Goal: Task Accomplishment & Management: Manage account settings

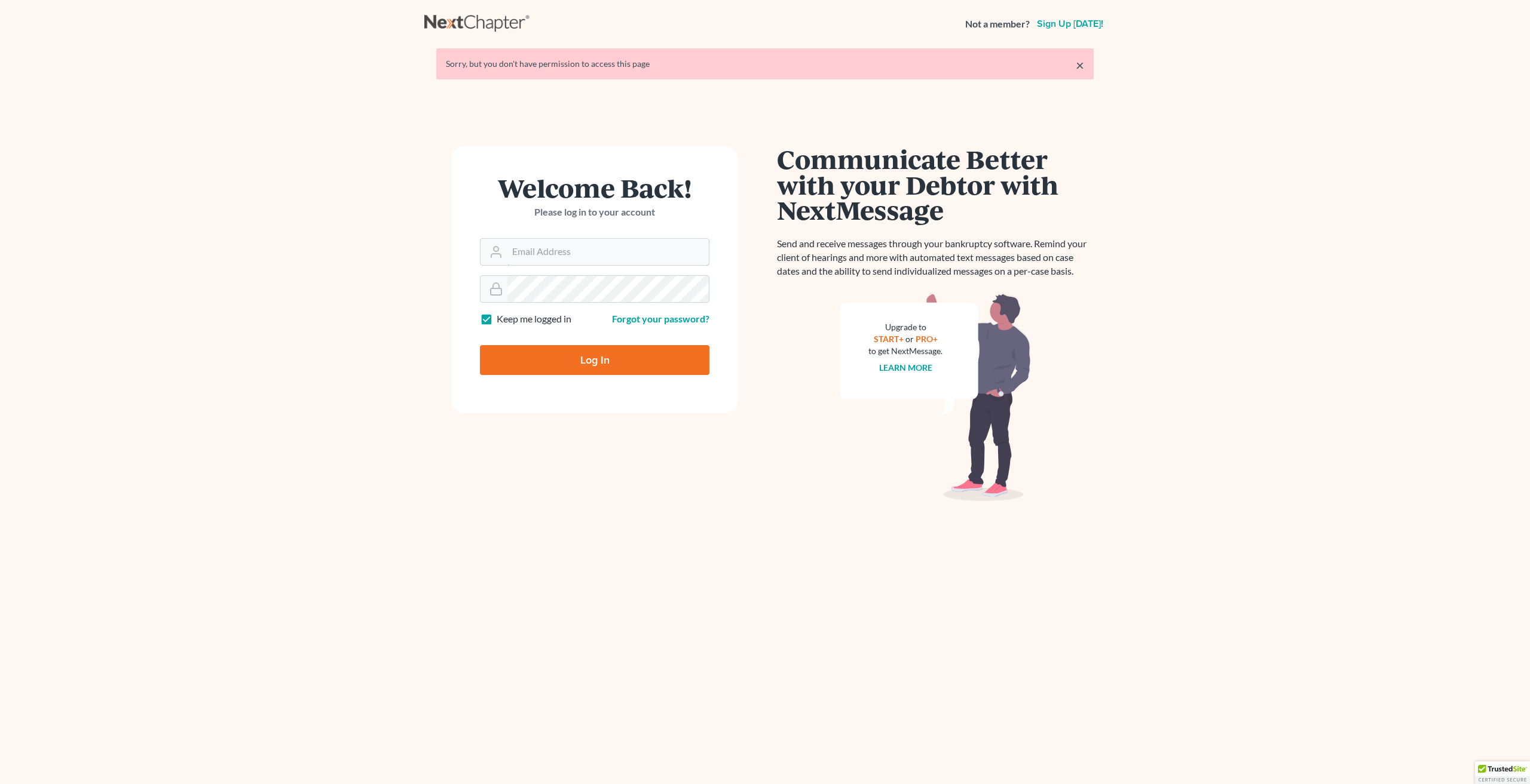
type input "[PERSON_NAME][EMAIL_ADDRESS][DOMAIN_NAME]"
click at [605, 359] on input "Log In" at bounding box center [595, 360] width 230 height 30
type input "Thinking..."
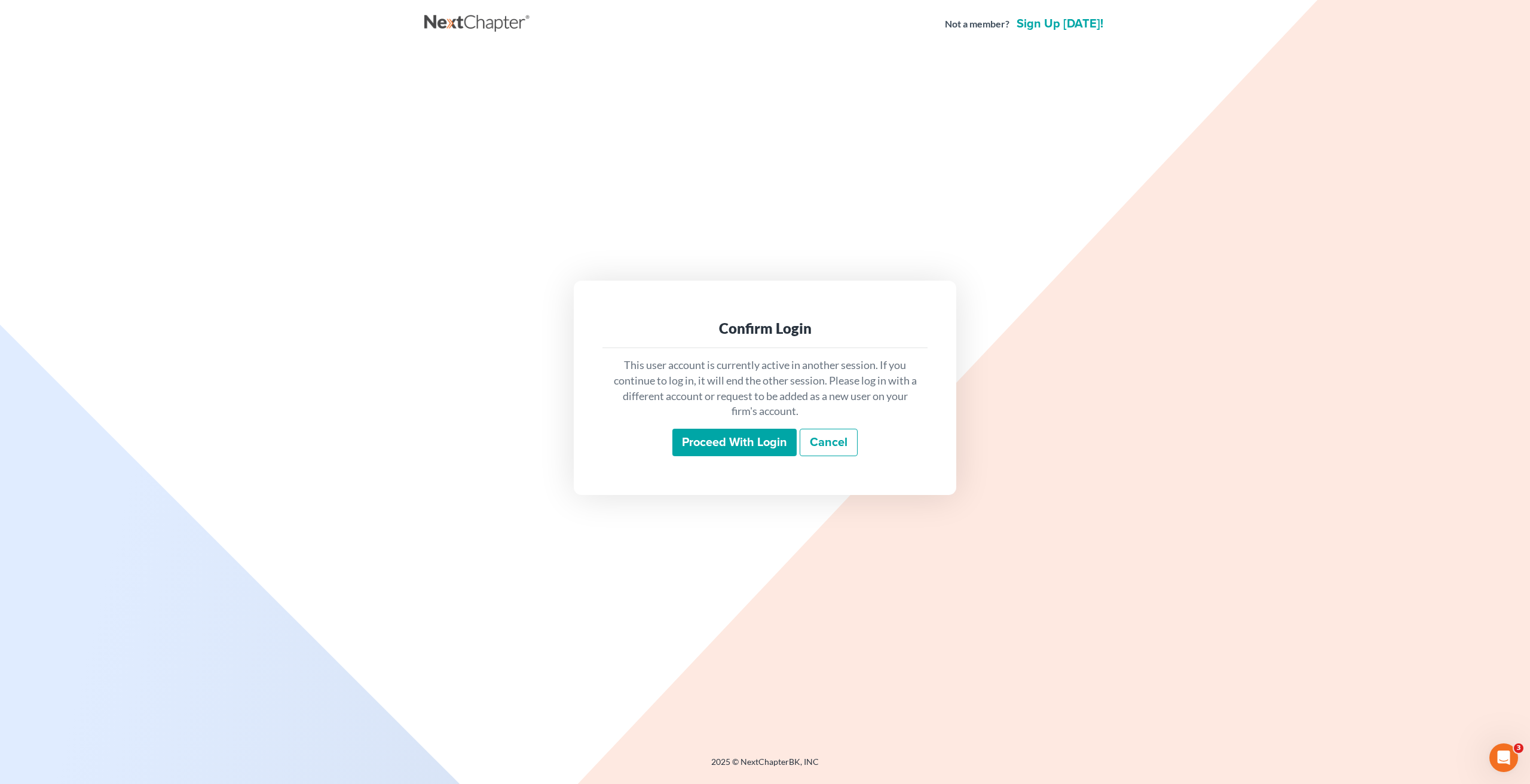
click at [709, 442] on input "Proceed with login" at bounding box center [734, 442] width 125 height 27
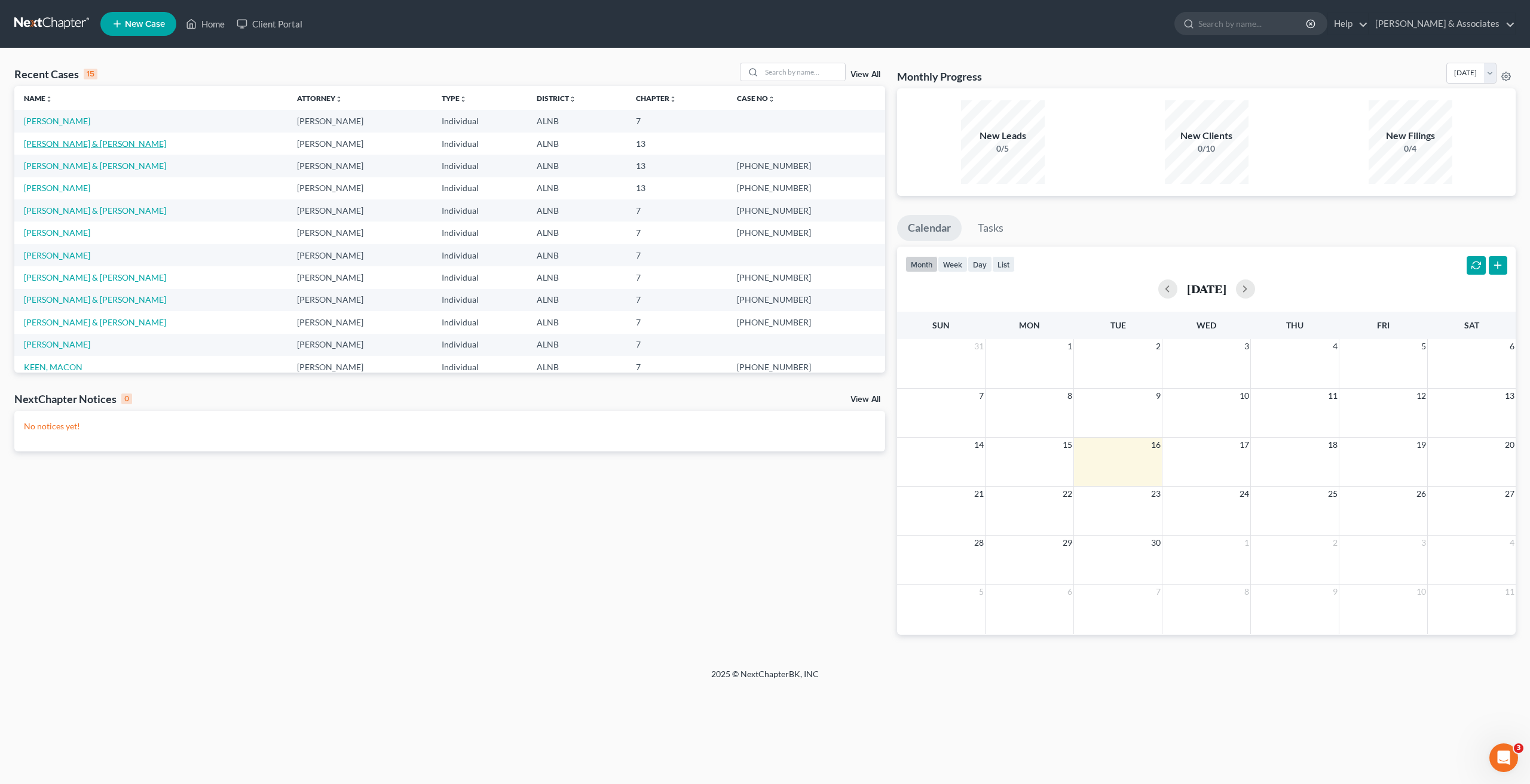
click at [62, 142] on link "KING, STEPHEN & REBECCA" at bounding box center [95, 144] width 142 height 11
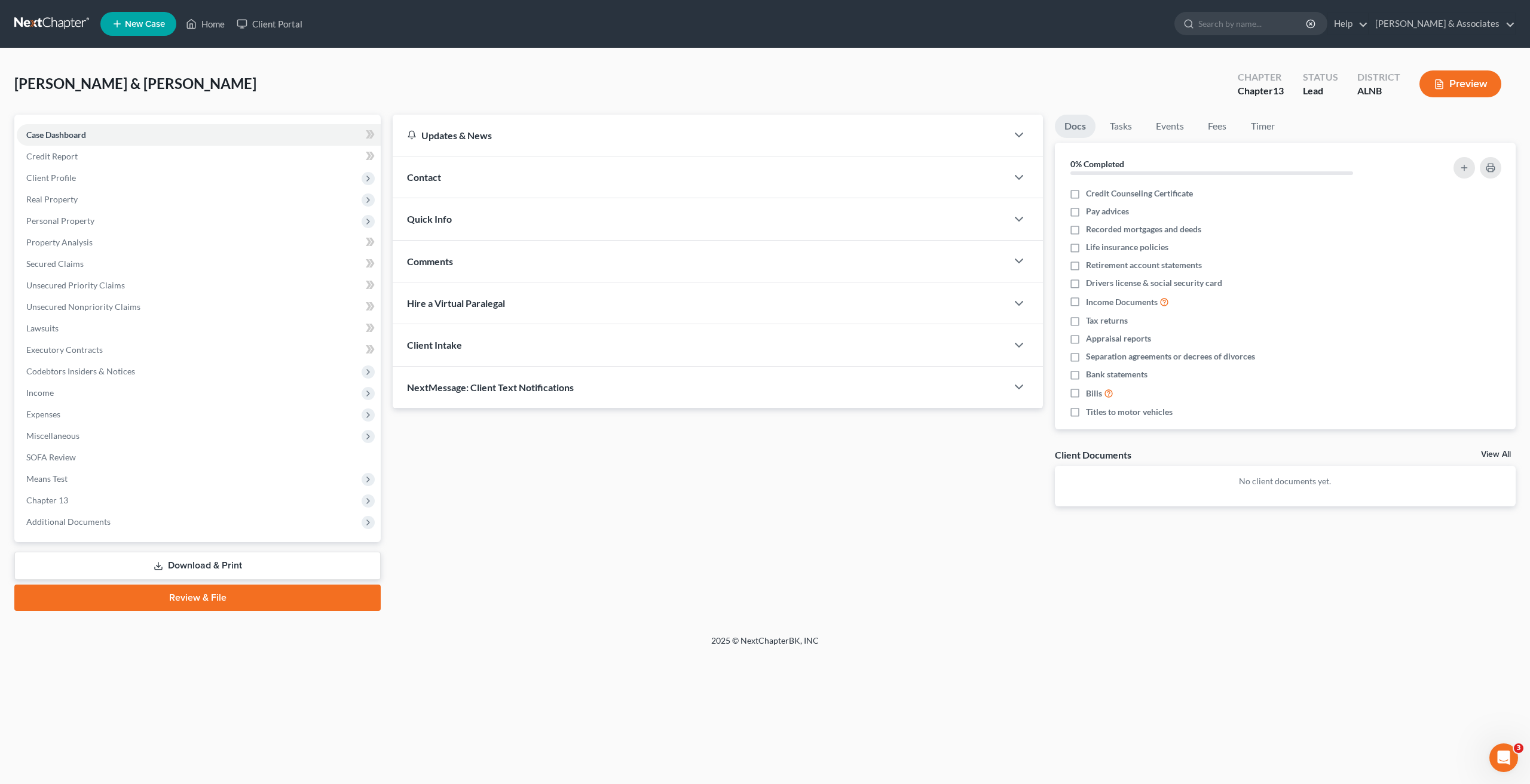
drag, startPoint x: 205, startPoint y: 563, endPoint x: 262, endPoint y: 560, distance: 57.1
click at [207, 563] on link "Download & Print" at bounding box center [197, 566] width 366 height 28
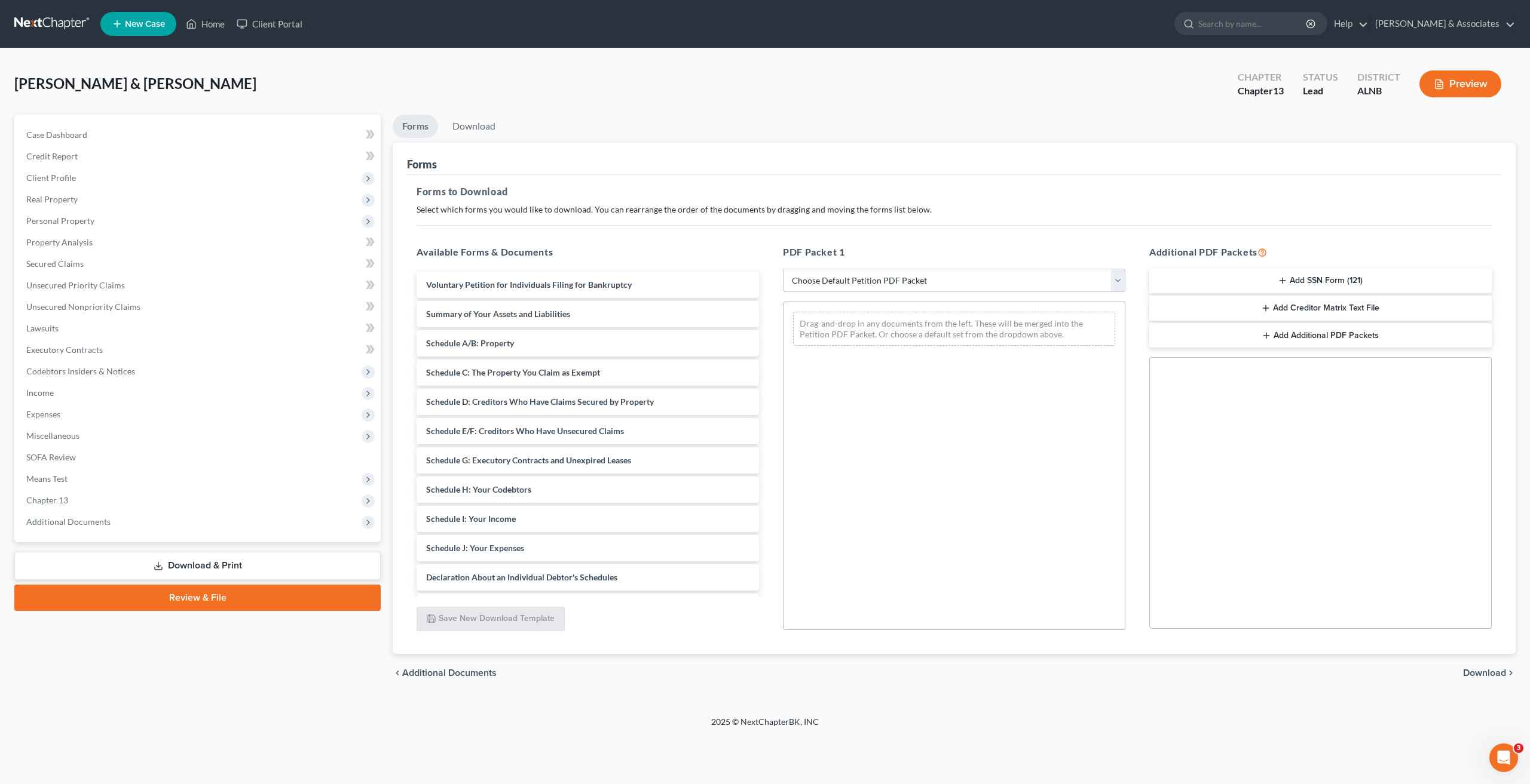
click at [899, 280] on select "Choose Default Petition PDF Packet Complete Bankruptcy Petition (all forms and …" at bounding box center [954, 280] width 343 height 24
select select "3"
click at [783, 268] on select "Choose Default Petition PDF Packet Complete Bankruptcy Petition (all forms and …" at bounding box center [954, 280] width 343 height 24
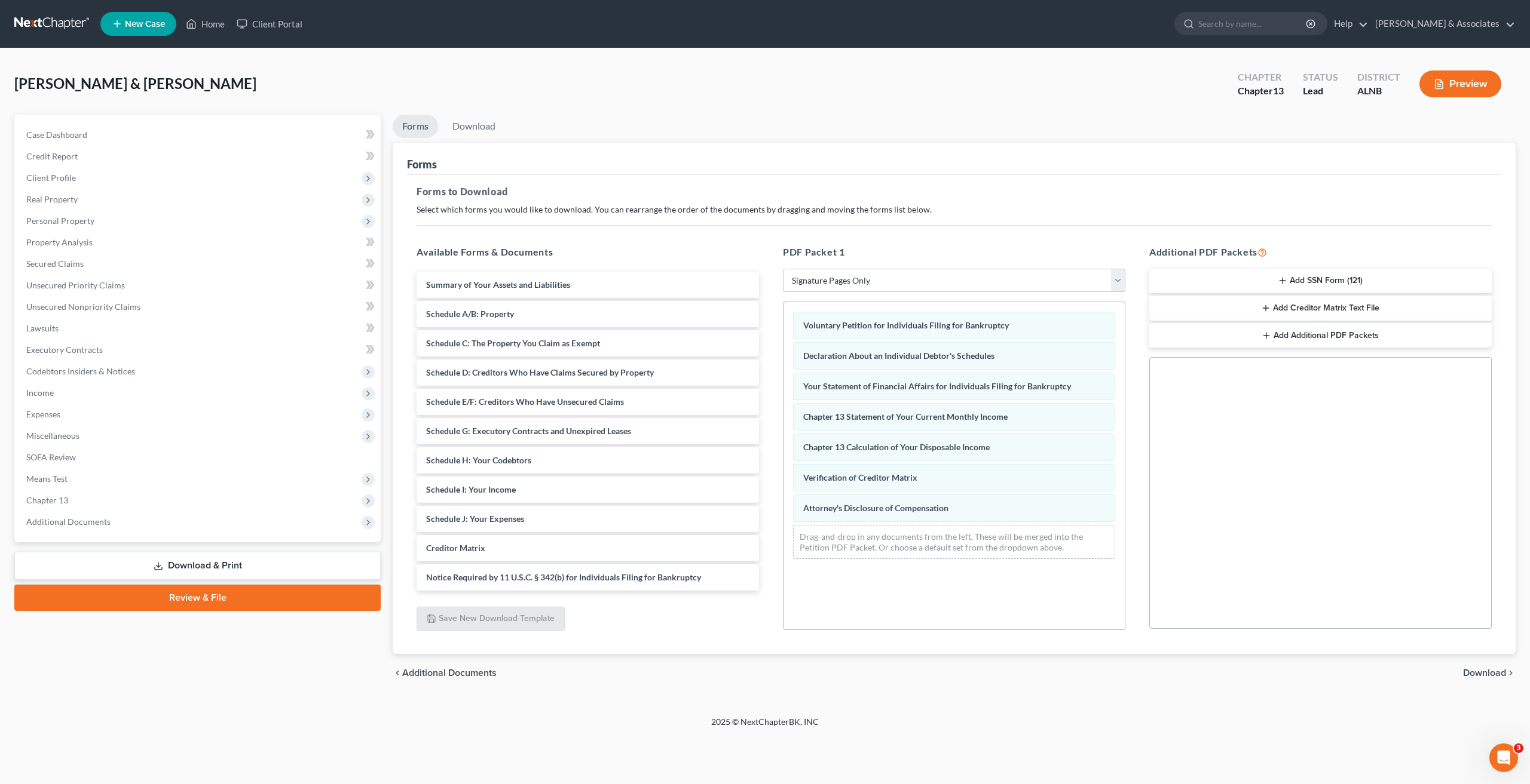
click at [897, 279] on select "Choose Default Petition PDF Packet Complete Bankruptcy Petition (all forms and …" at bounding box center [954, 280] width 343 height 24
select select
click at [783, 268] on select "Choose Default Petition PDF Packet Complete Bankruptcy Petition (all forms and …" at bounding box center [954, 280] width 343 height 24
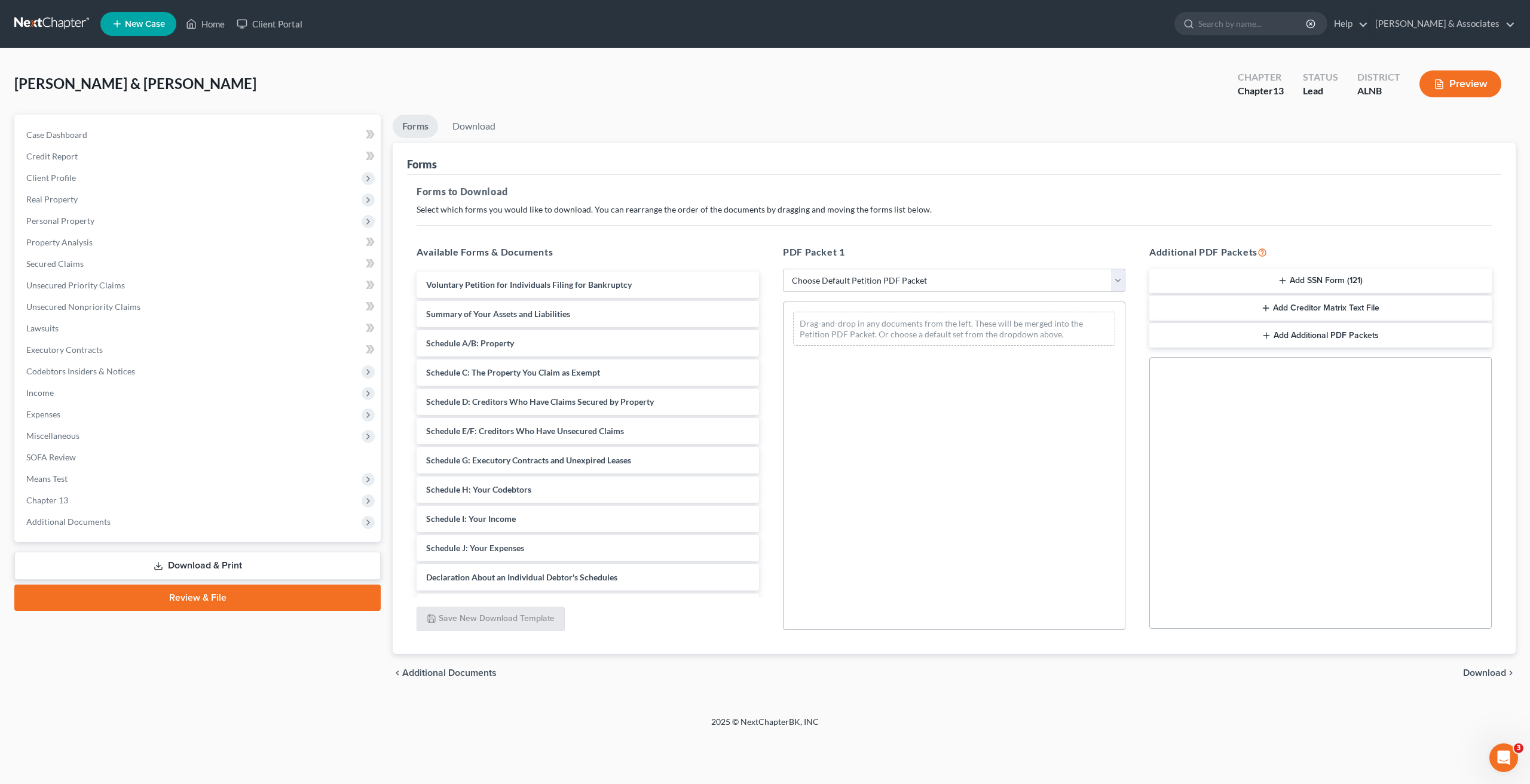
click at [1292, 278] on button "Add SSN Form (121)" at bounding box center [1320, 281] width 343 height 25
click at [1478, 667] on div "chevron_left Additional Documents Download chevron_right" at bounding box center [954, 674] width 1123 height 39
click at [1480, 673] on span "Download" at bounding box center [1485, 673] width 43 height 10
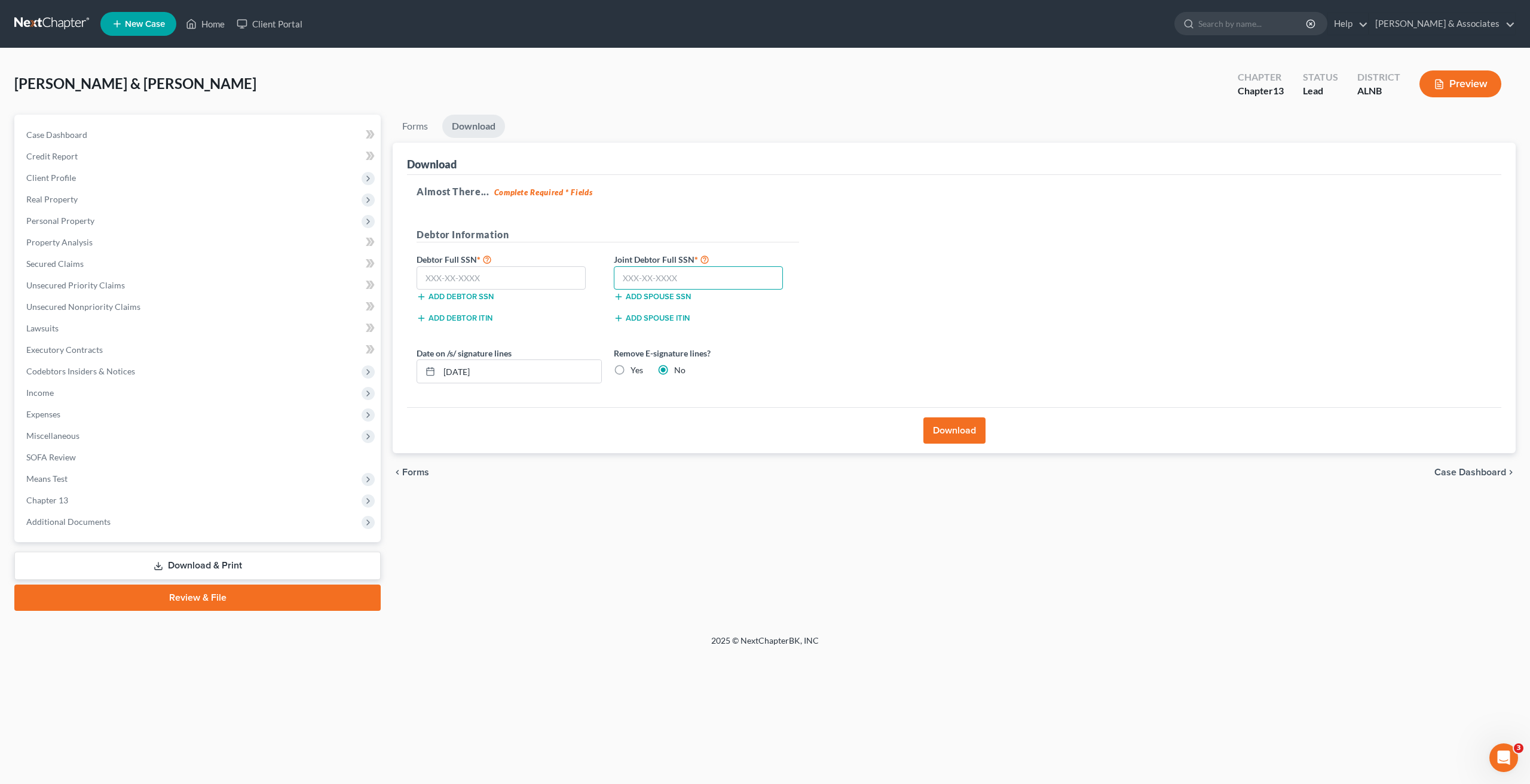
click at [671, 278] on input "text" at bounding box center [697, 278] width 169 height 24
type input "421-27-1905"
drag, startPoint x: 503, startPoint y: 281, endPoint x: 389, endPoint y: 321, distance: 120.8
click at [501, 281] on input "text" at bounding box center [500, 278] width 169 height 24
click at [451, 276] on input "text" at bounding box center [500, 278] width 169 height 24
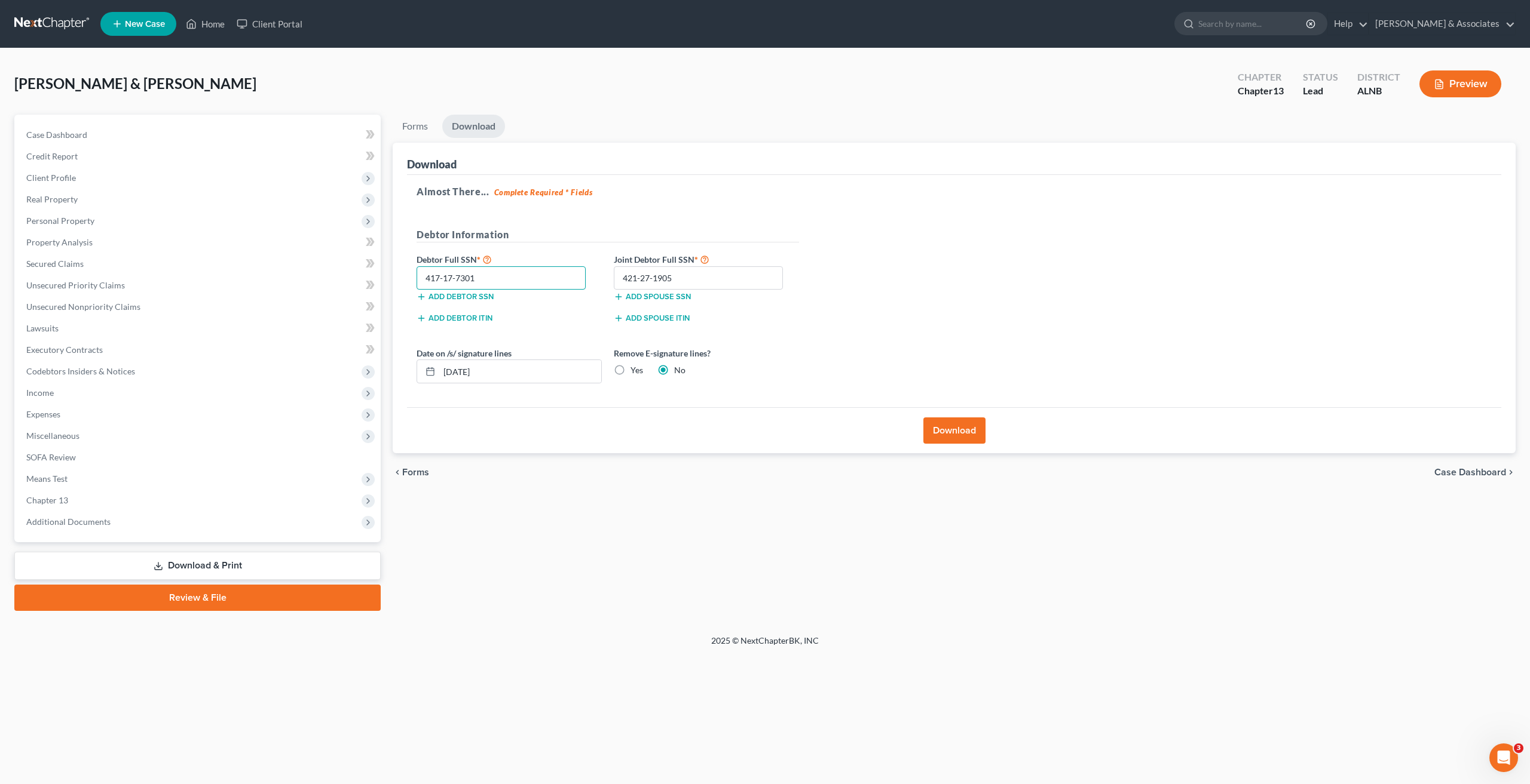
type input "417-17-7301"
drag, startPoint x: 615, startPoint y: 372, endPoint x: 623, endPoint y: 373, distance: 8.1
click at [631, 372] on label "Yes" at bounding box center [637, 370] width 13 height 12
click at [636, 372] on input "Yes" at bounding box center [639, 368] width 8 height 8
radio input "true"
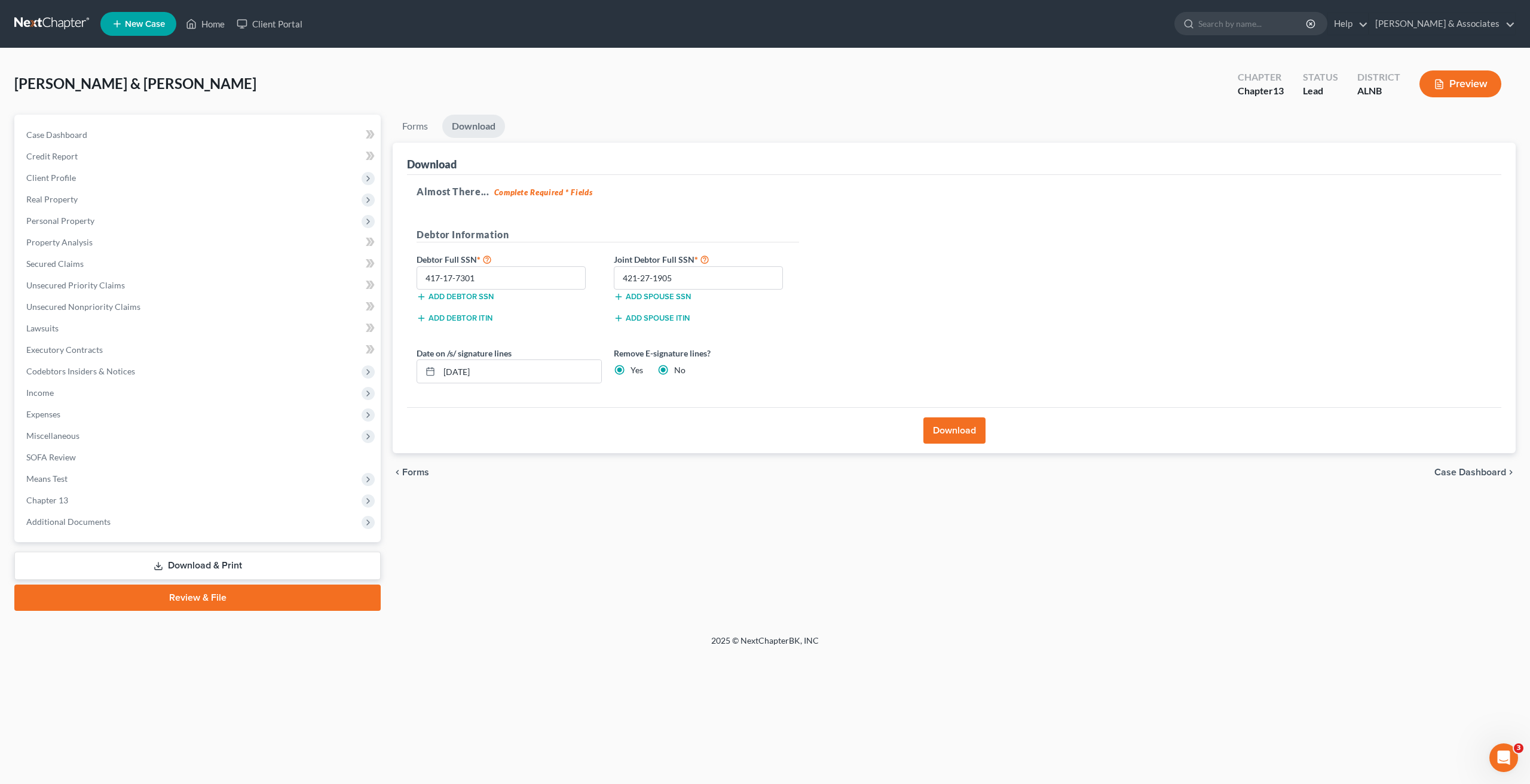
radio input "false"
click at [960, 422] on button "Download" at bounding box center [954, 431] width 62 height 26
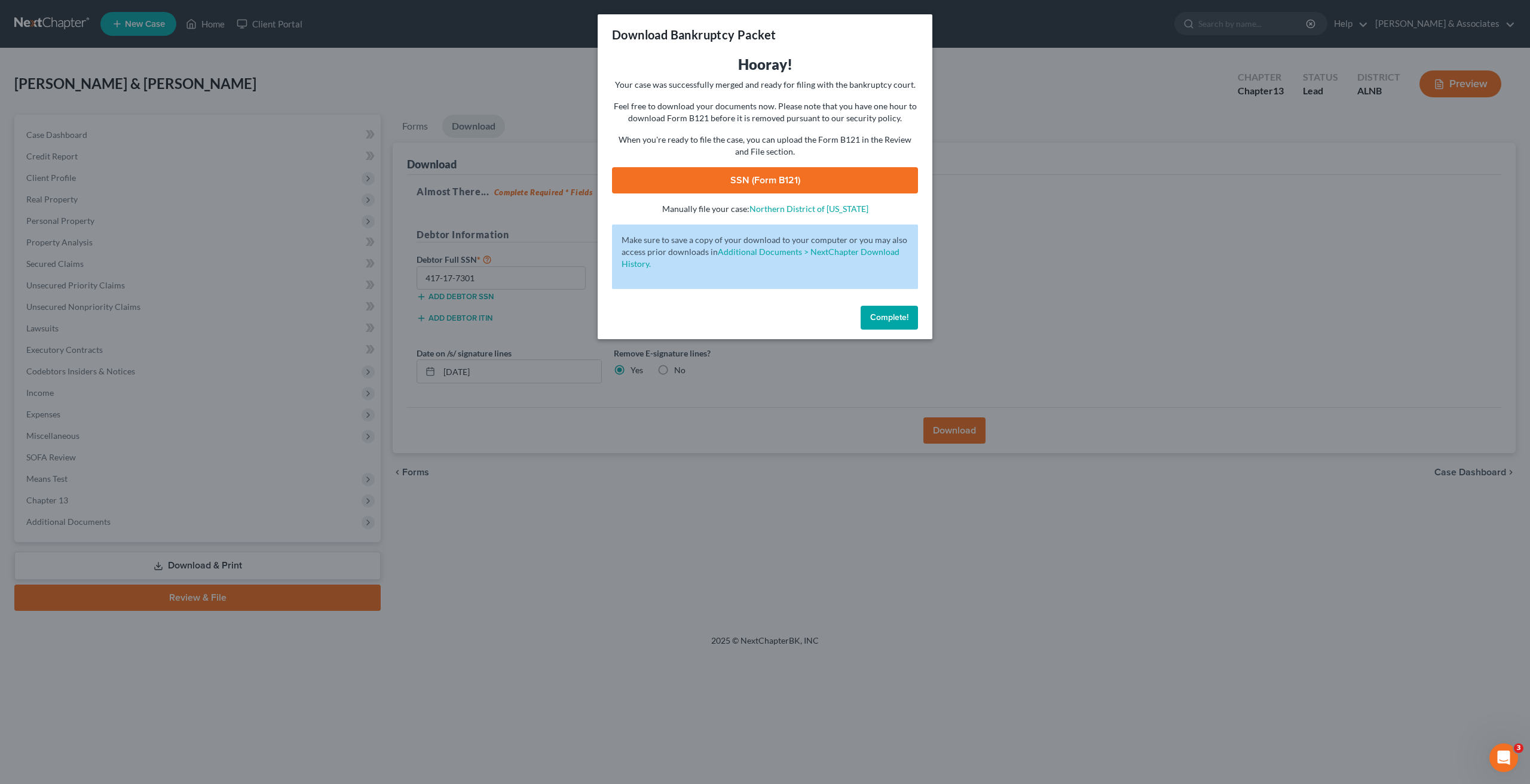
click at [779, 170] on link "SSN (Form B121)" at bounding box center [765, 180] width 306 height 26
drag, startPoint x: 890, startPoint y: 304, endPoint x: 892, endPoint y: 313, distance: 9.2
click at [890, 308] on div "Complete!" at bounding box center [765, 321] width 335 height 39
drag, startPoint x: 892, startPoint y: 314, endPoint x: 681, endPoint y: 342, distance: 212.8
click at [886, 314] on span "Complete!" at bounding box center [890, 318] width 39 height 11
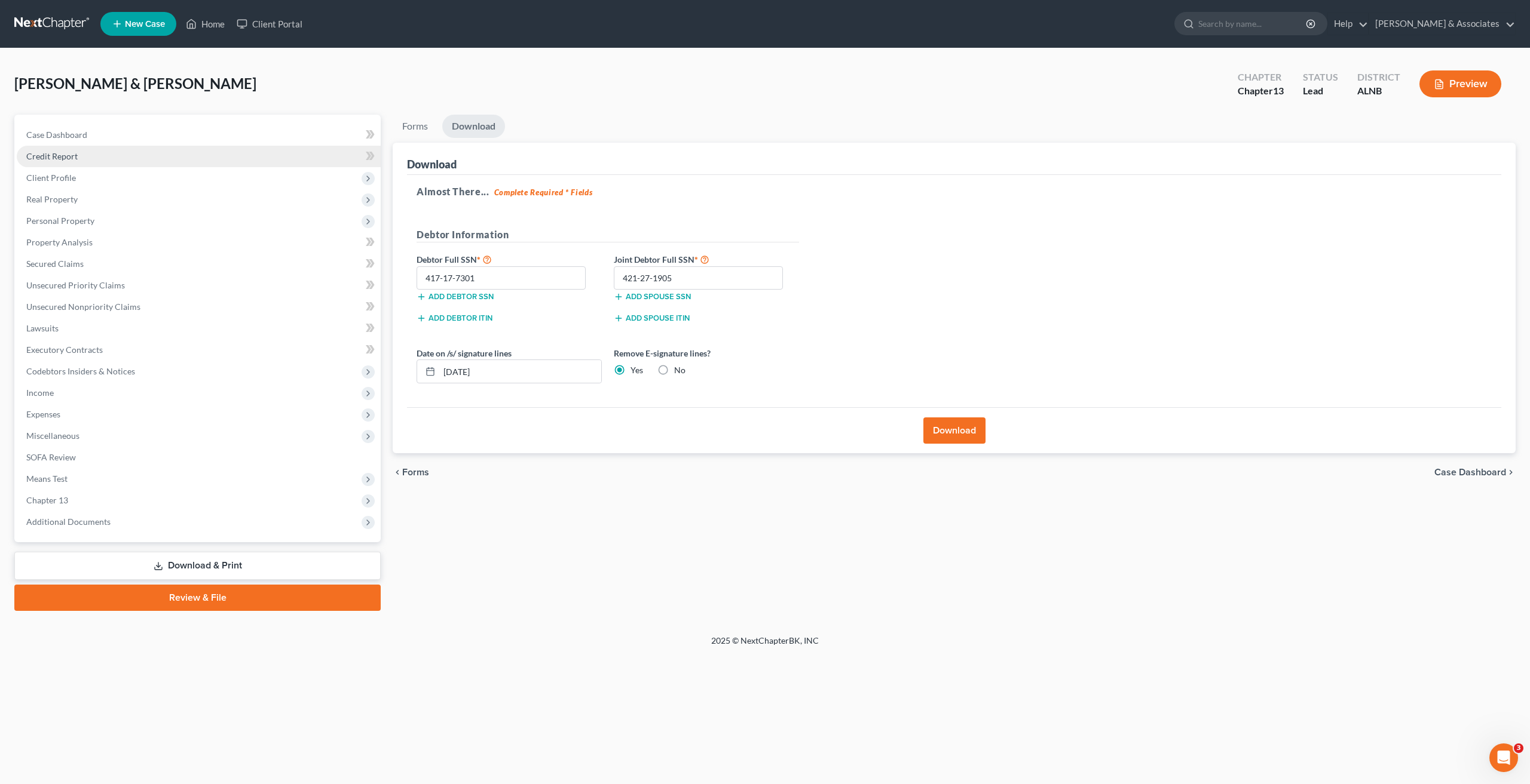
click at [62, 160] on span "Credit Report" at bounding box center [51, 156] width 51 height 11
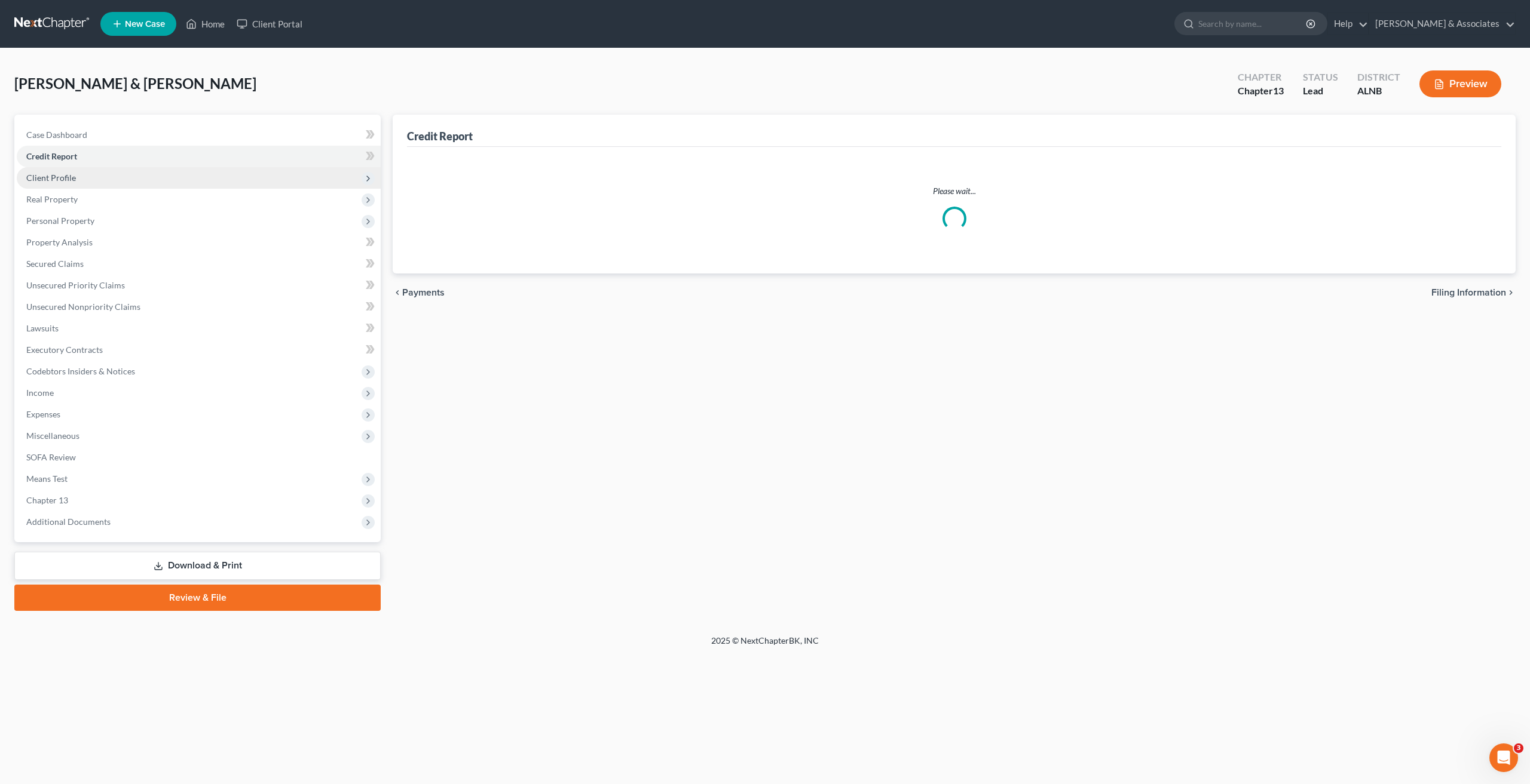
click at [65, 178] on span "Client Profile" at bounding box center [50, 178] width 49 height 11
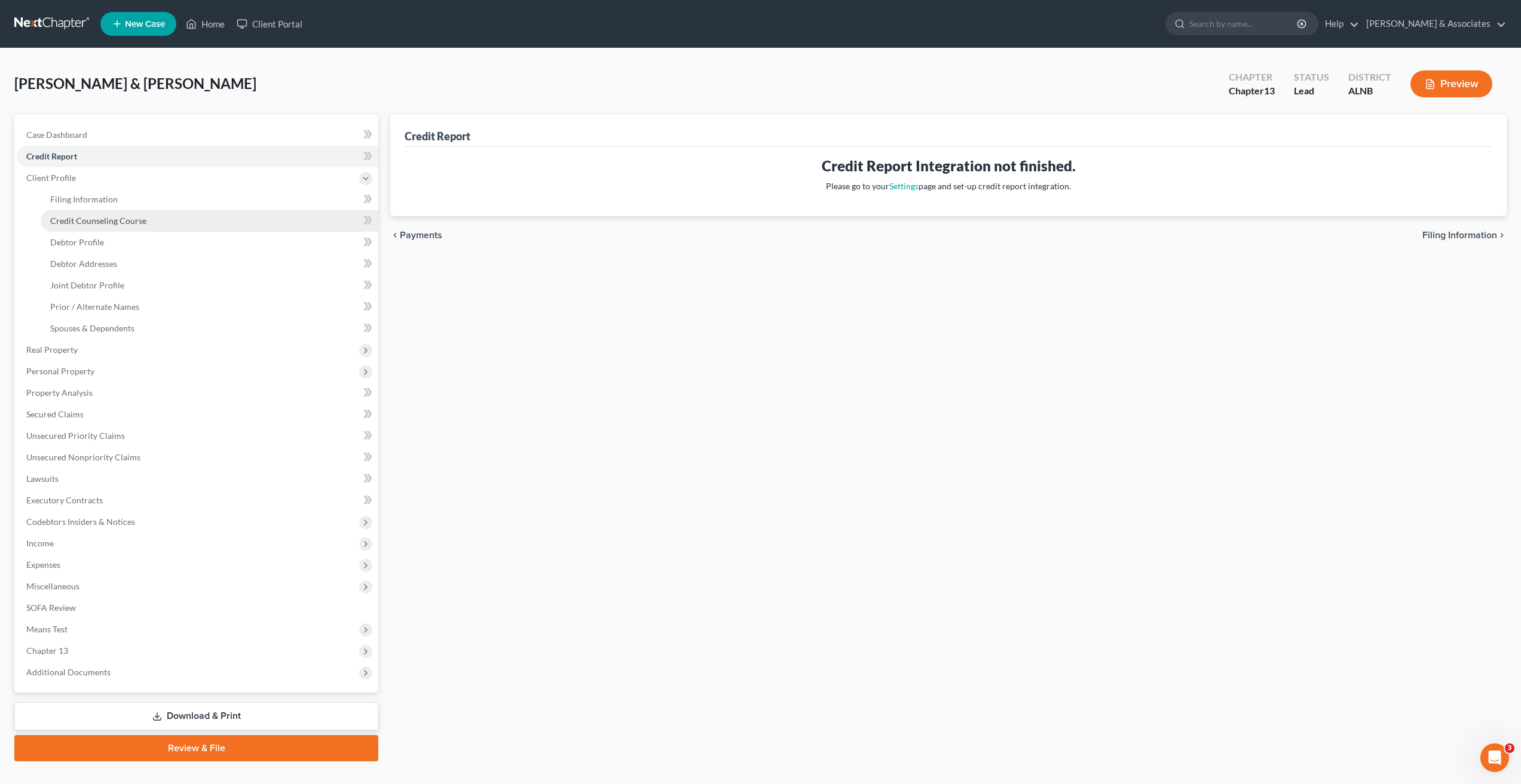
click at [98, 224] on span "Credit Counseling Course" at bounding box center [99, 220] width 97 height 11
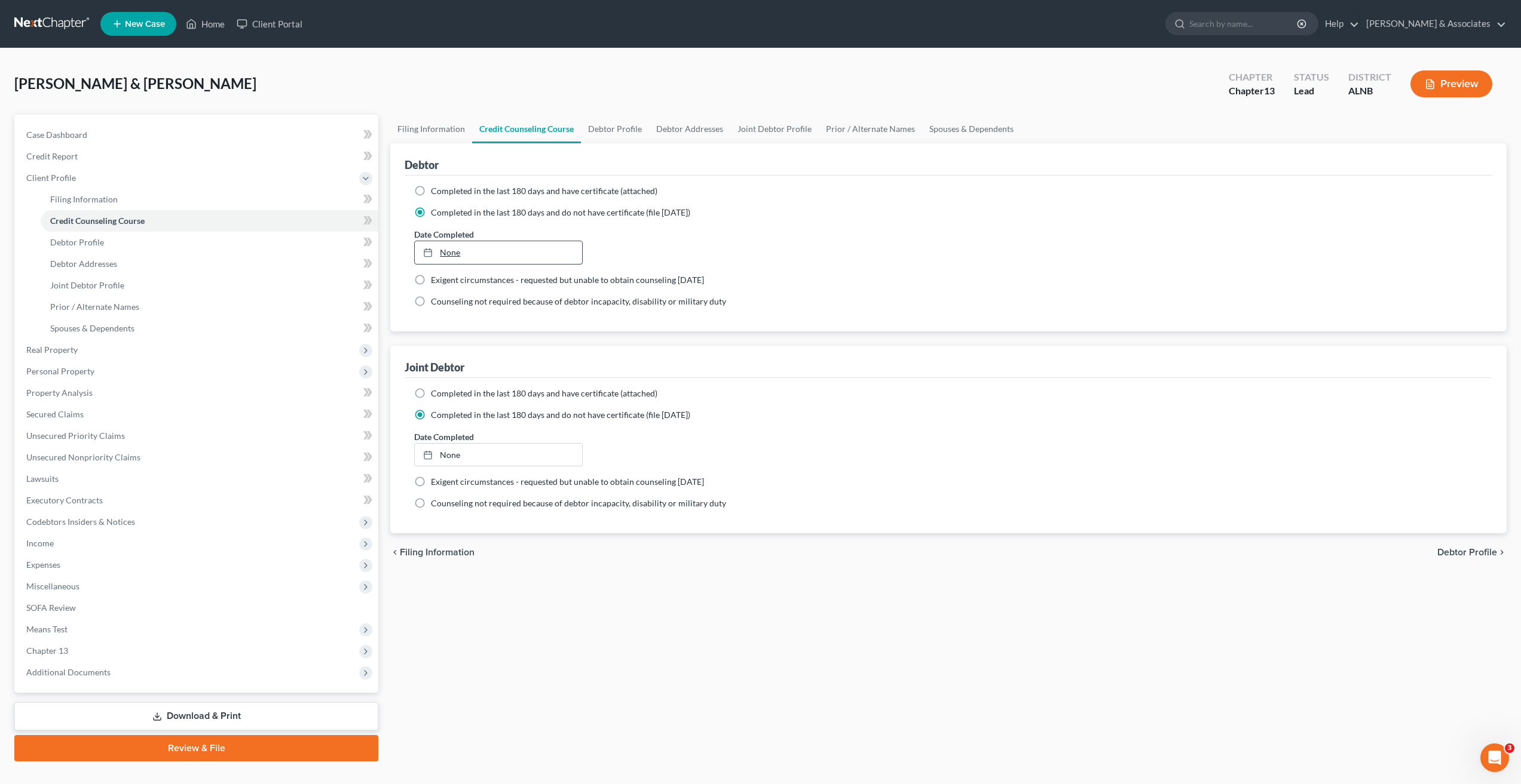
click at [450, 249] on link "None" at bounding box center [497, 253] width 167 height 23
type input "9/16/2025"
click at [462, 463] on link "None" at bounding box center [497, 456] width 167 height 23
type input "9/16/2025"
click at [814, 452] on div "Date Completed 9/15/2025 close Date 9/15/2025 Time 12:00 AM chevron_left Septem…" at bounding box center [948, 449] width 1081 height 37
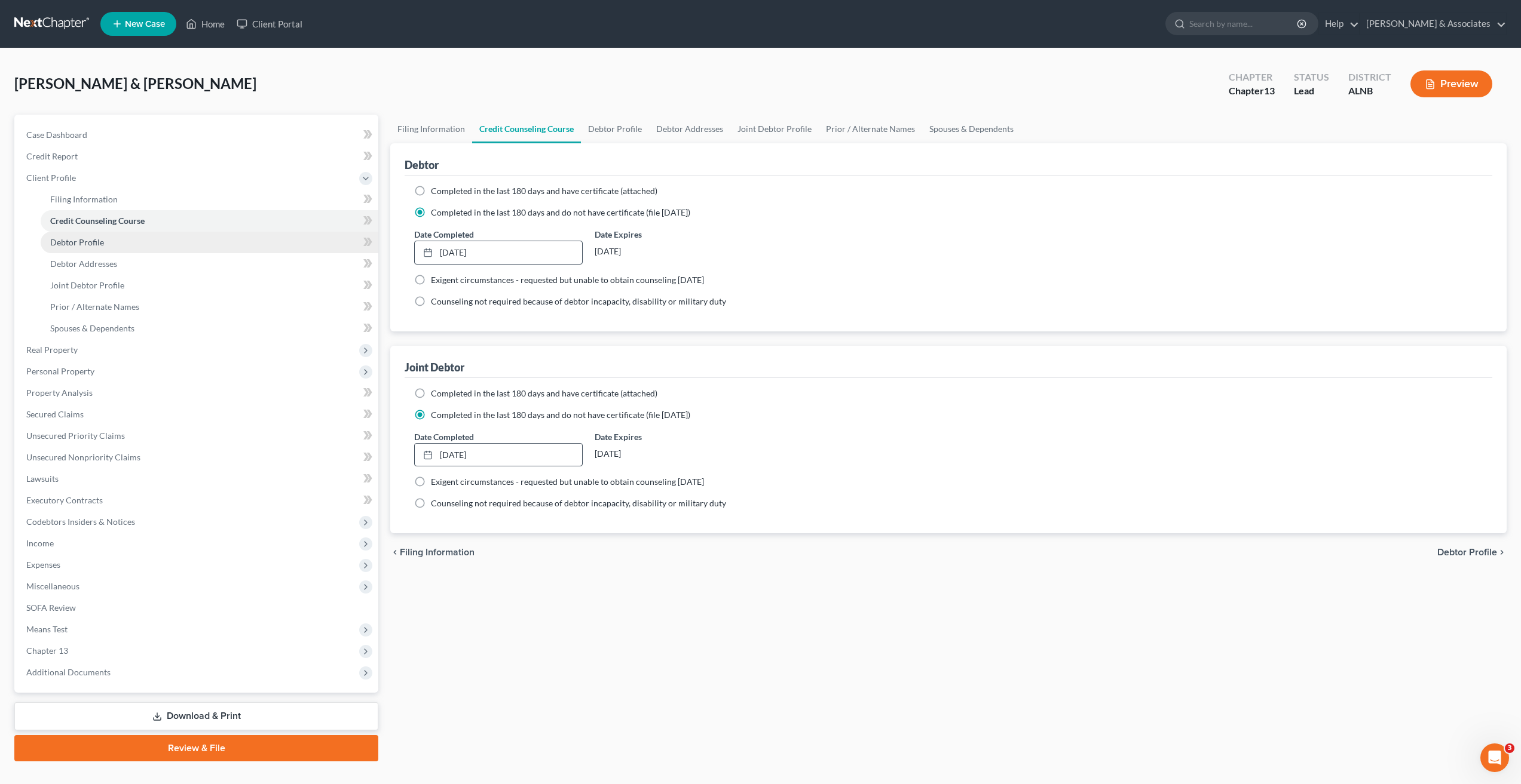
click at [95, 243] on span "Debtor Profile" at bounding box center [77, 242] width 54 height 11
select select "1"
select select "2"
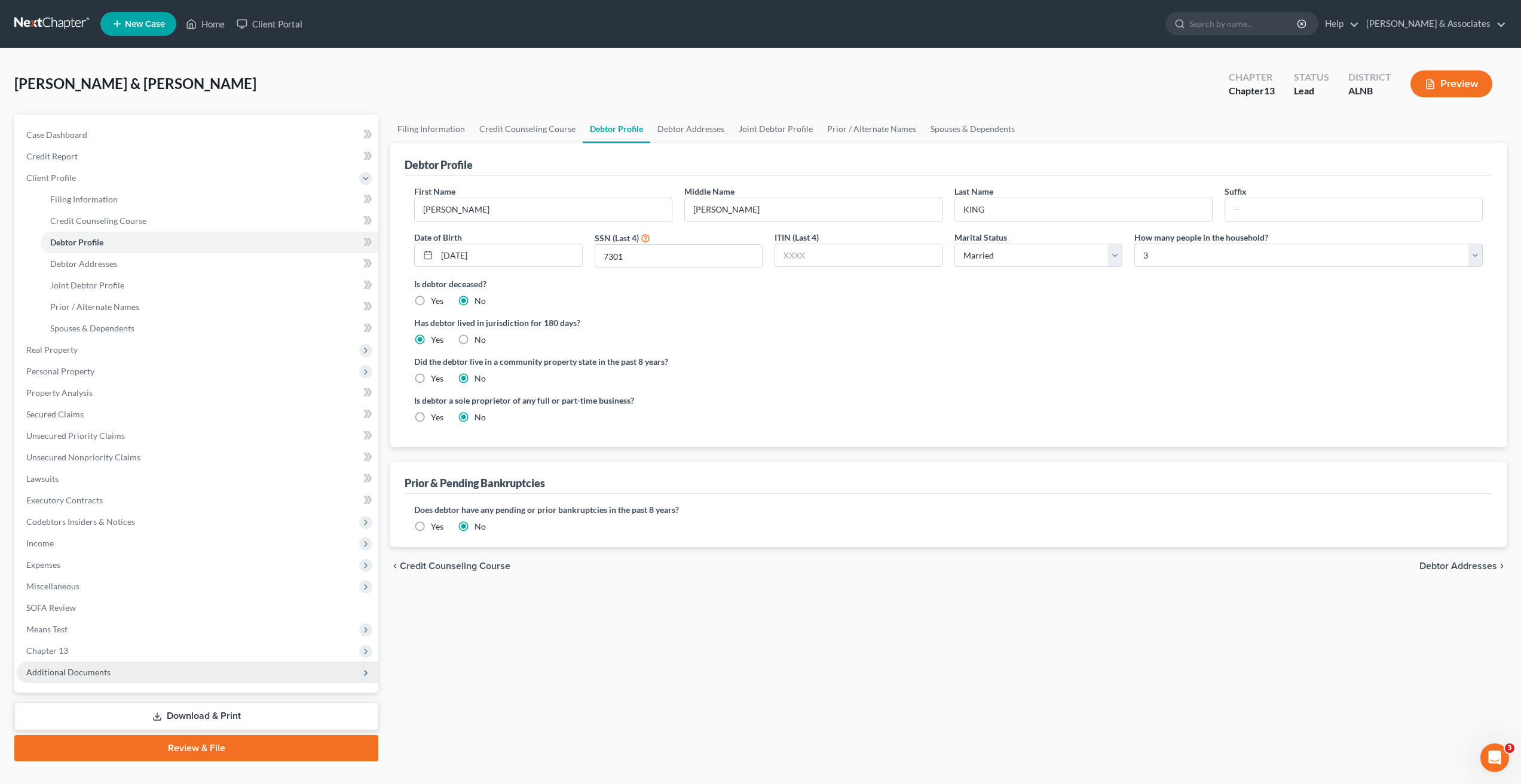
click at [84, 670] on span "Additional Documents" at bounding box center [68, 672] width 84 height 11
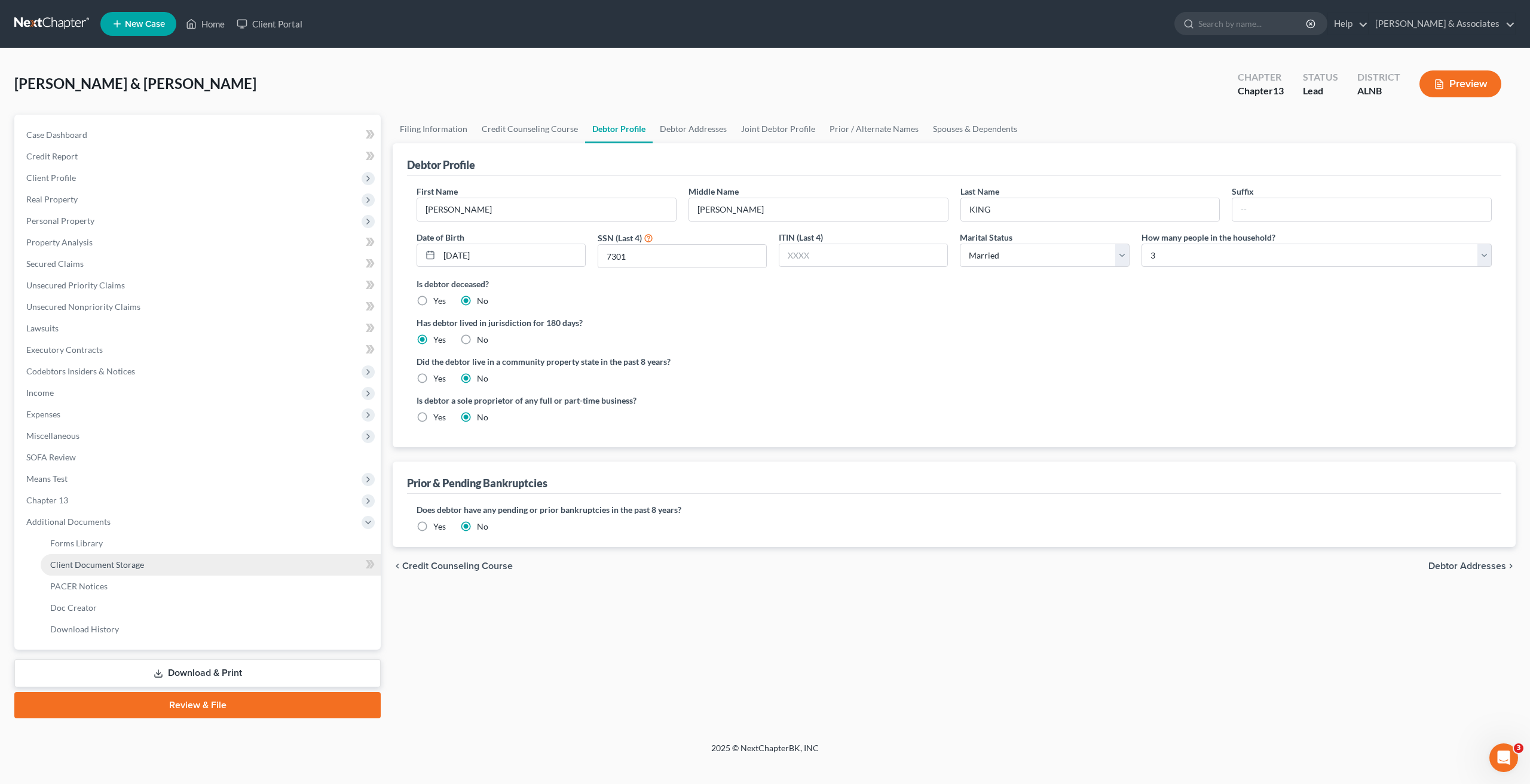
click at [125, 565] on span "Client Document Storage" at bounding box center [97, 565] width 94 height 11
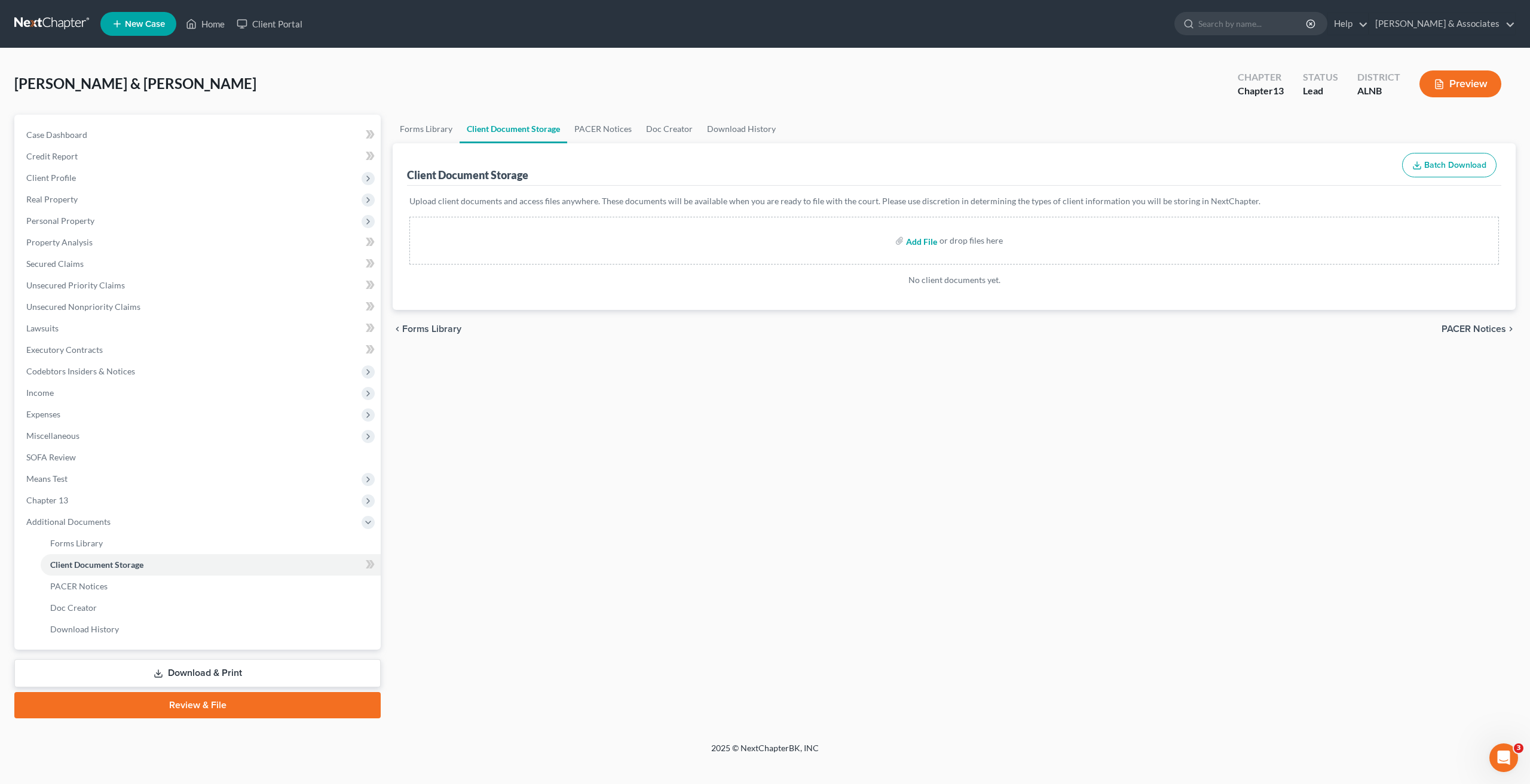
click at [917, 240] on input "file" at bounding box center [921, 240] width 29 height 21
type input "C:\fakepath\13736-CC.pdf"
drag, startPoint x: 915, startPoint y: 240, endPoint x: 922, endPoint y: 243, distance: 7.6
click at [915, 239] on input "file" at bounding box center [921, 240] width 29 height 21
type input "C:\fakepath\13736-CC-S.pdf"
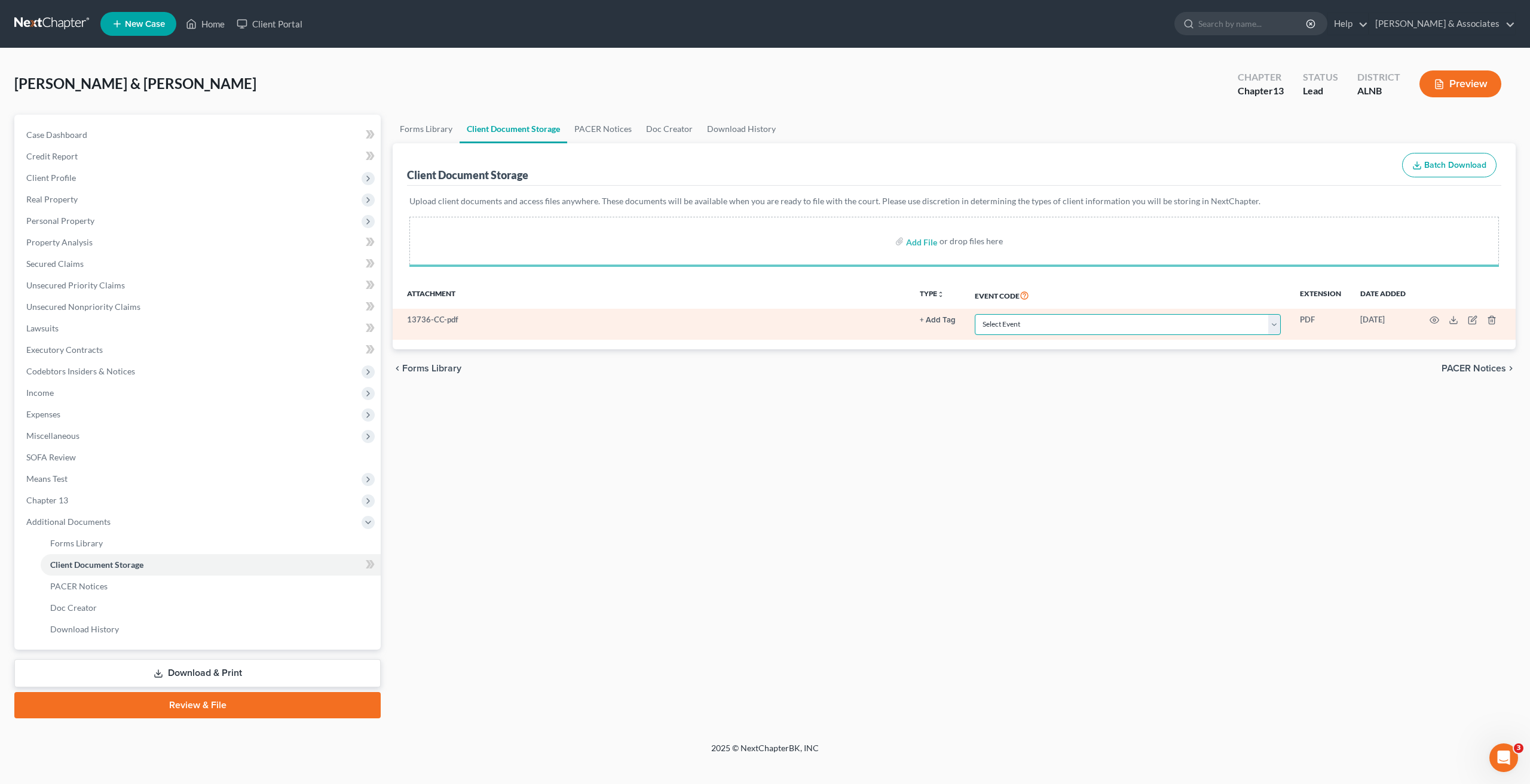
drag, startPoint x: 1109, startPoint y: 322, endPoint x: 1100, endPoint y: 328, distance: 10.8
click at [1109, 322] on select "Select Event 20 Largest Unsecured Creditors Amended Schedules (Fee) Attachment …" at bounding box center [1127, 324] width 306 height 21
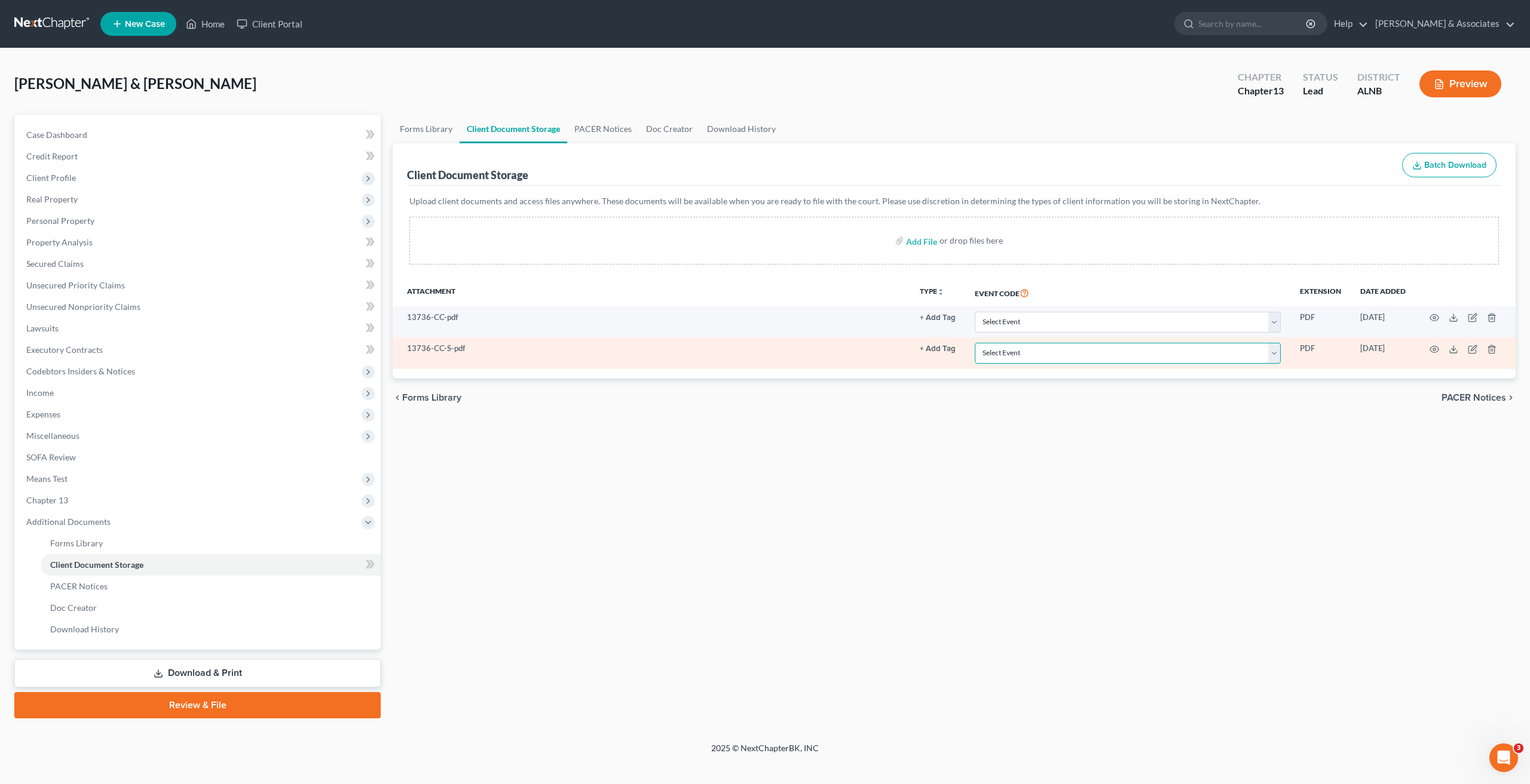
drag, startPoint x: 1017, startPoint y: 349, endPoint x: 1021, endPoint y: 361, distance: 12.6
click at [1017, 350] on select "Select Event 20 Largest Unsecured Creditors Amended Schedules (Fee) Attachment …" at bounding box center [1127, 353] width 306 height 21
select select "5"
click at [976, 343] on select "Select Event 20 Largest Unsecured Creditors Amended Schedules (Fee) Attachment …" at bounding box center [1127, 353] width 306 height 21
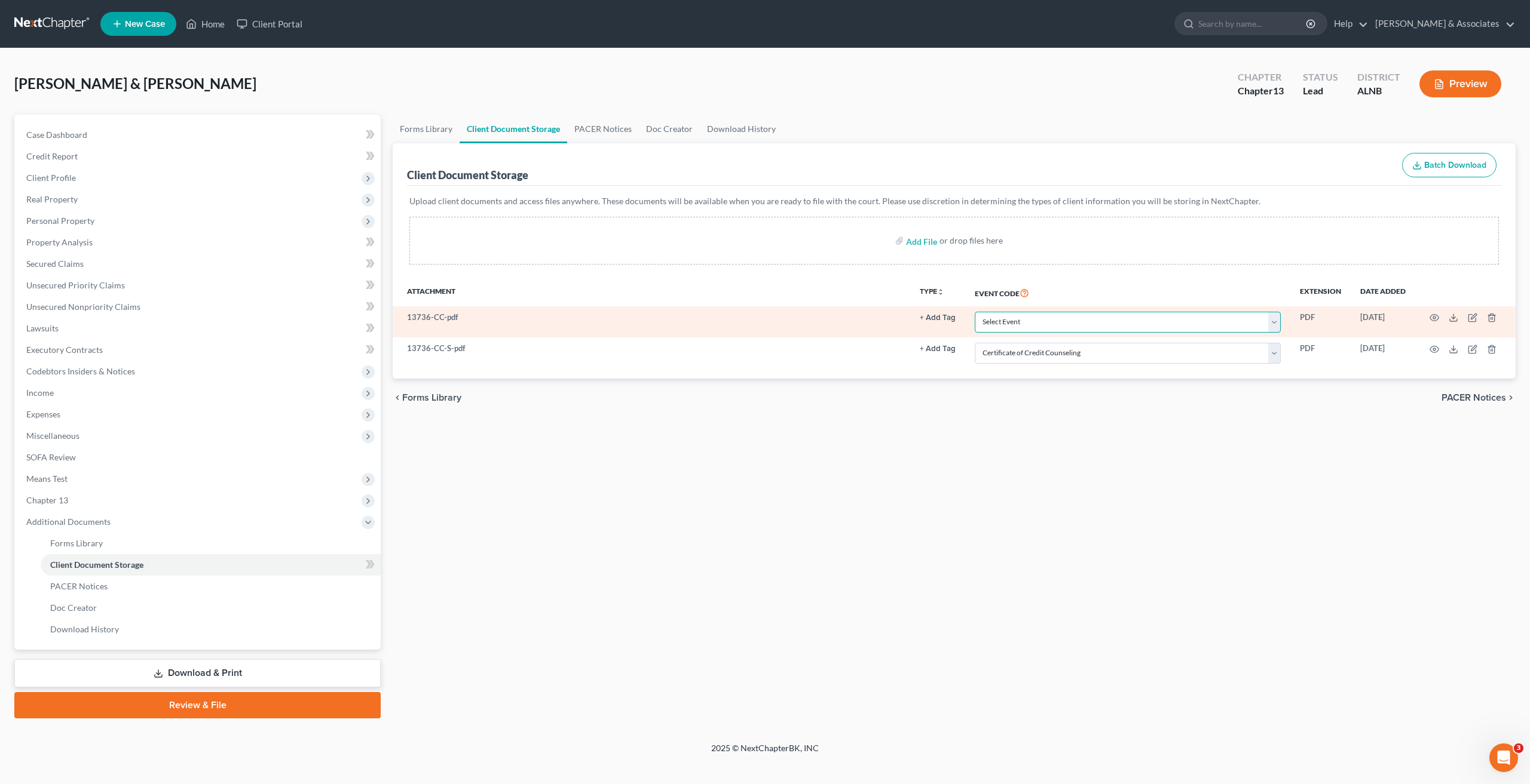
click at [1020, 322] on select "Select Event 20 Largest Unsecured Creditors Amended Schedules (Fee) Attachment …" at bounding box center [1127, 322] width 306 height 21
select select "5"
click at [976, 312] on select "Select Event 20 Largest Unsecured Creditors Amended Schedules (Fee) Attachment …" at bounding box center [1127, 322] width 306 height 21
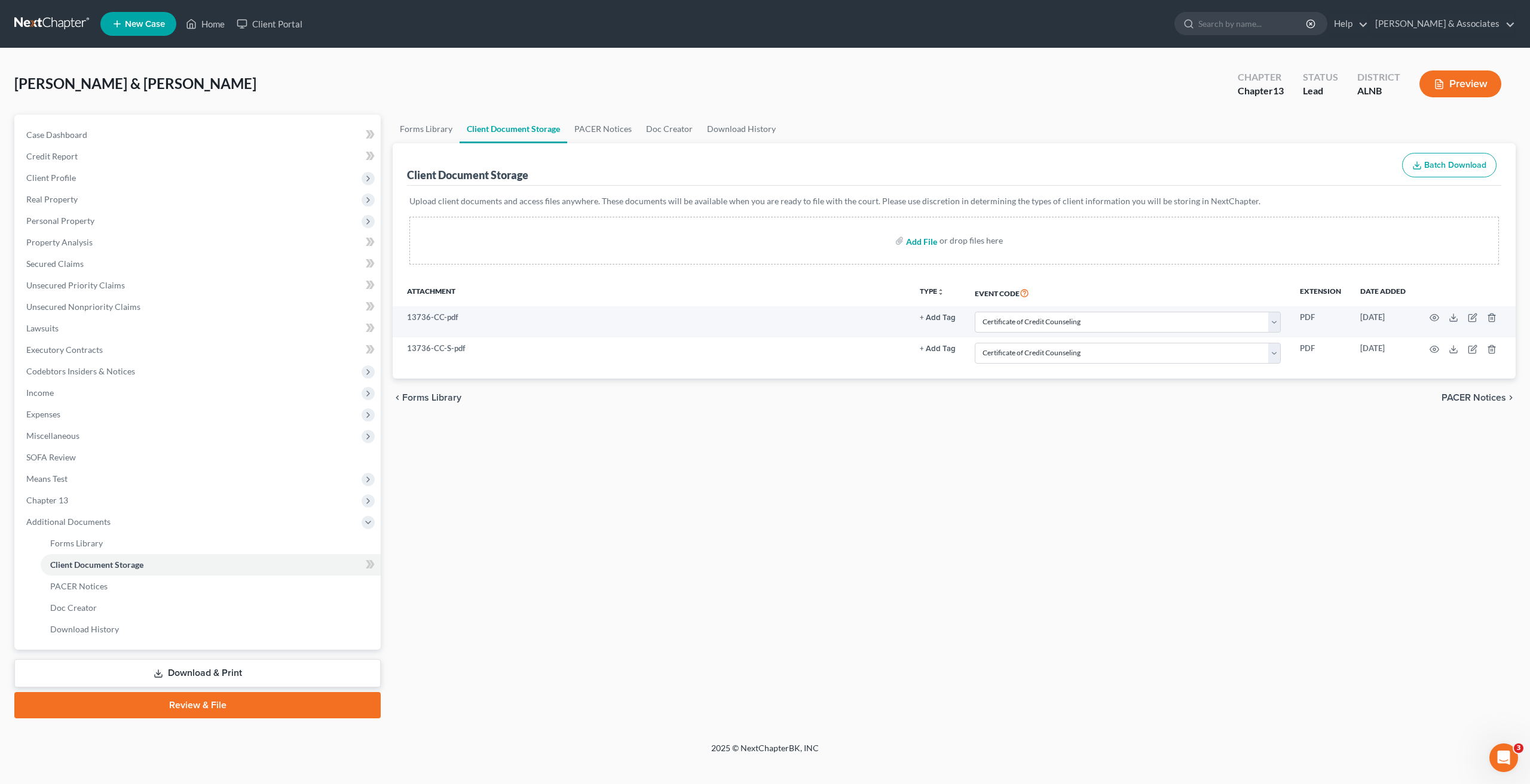
click at [915, 239] on input "file" at bounding box center [921, 240] width 29 height 21
type input "C:\fakepath\PAYSTUBS JULY - AUGUST 10 (1).pdf"
select select "5"
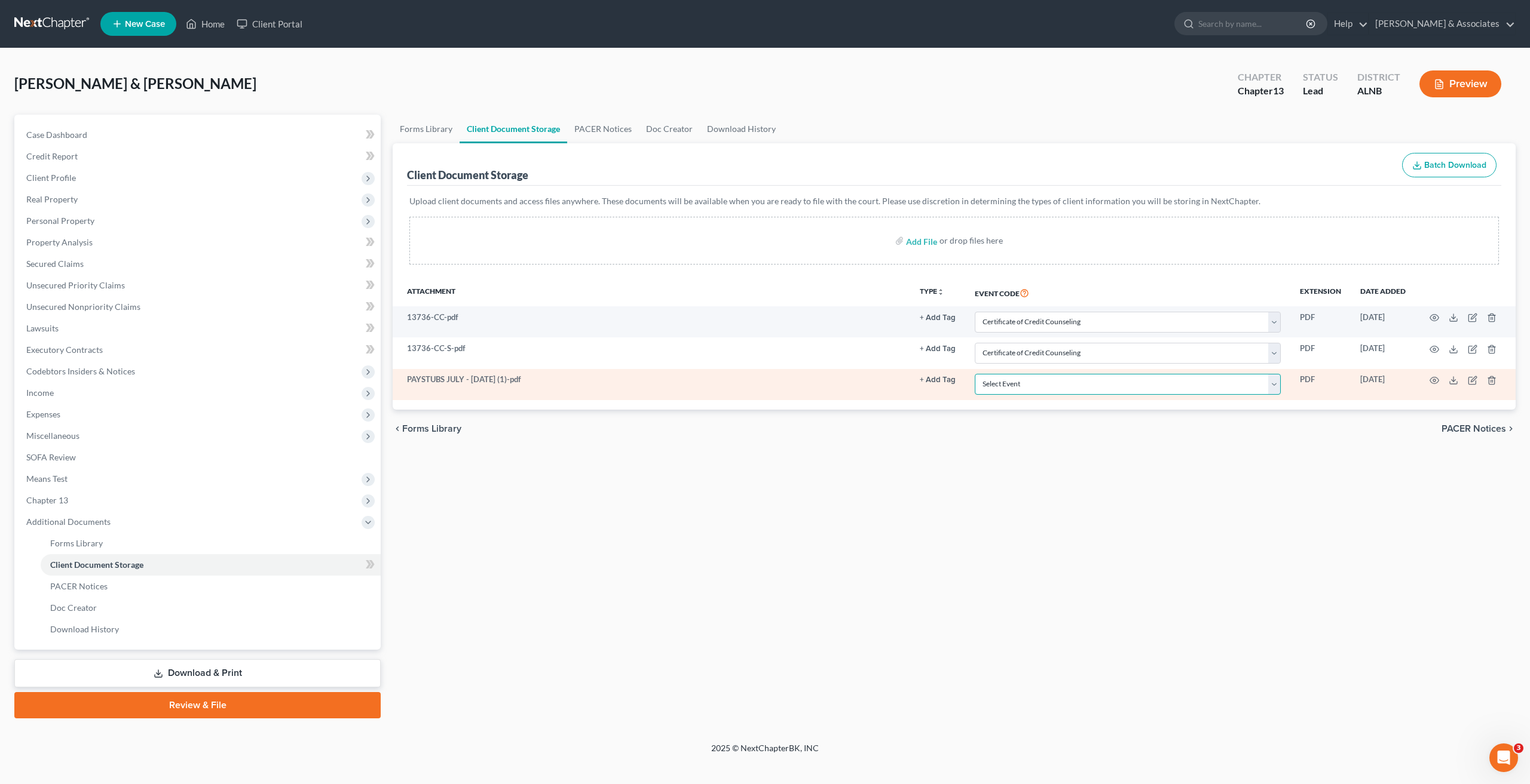
click at [1063, 384] on select "Select Event 20 Largest Unsecured Creditors Amended Schedules (Fee) Attachment …" at bounding box center [1127, 384] width 306 height 21
select select "19"
click at [976, 374] on select "Select Event 20 Largest Unsecured Creditors Amended Schedules (Fee) Attachment …" at bounding box center [1127, 384] width 306 height 21
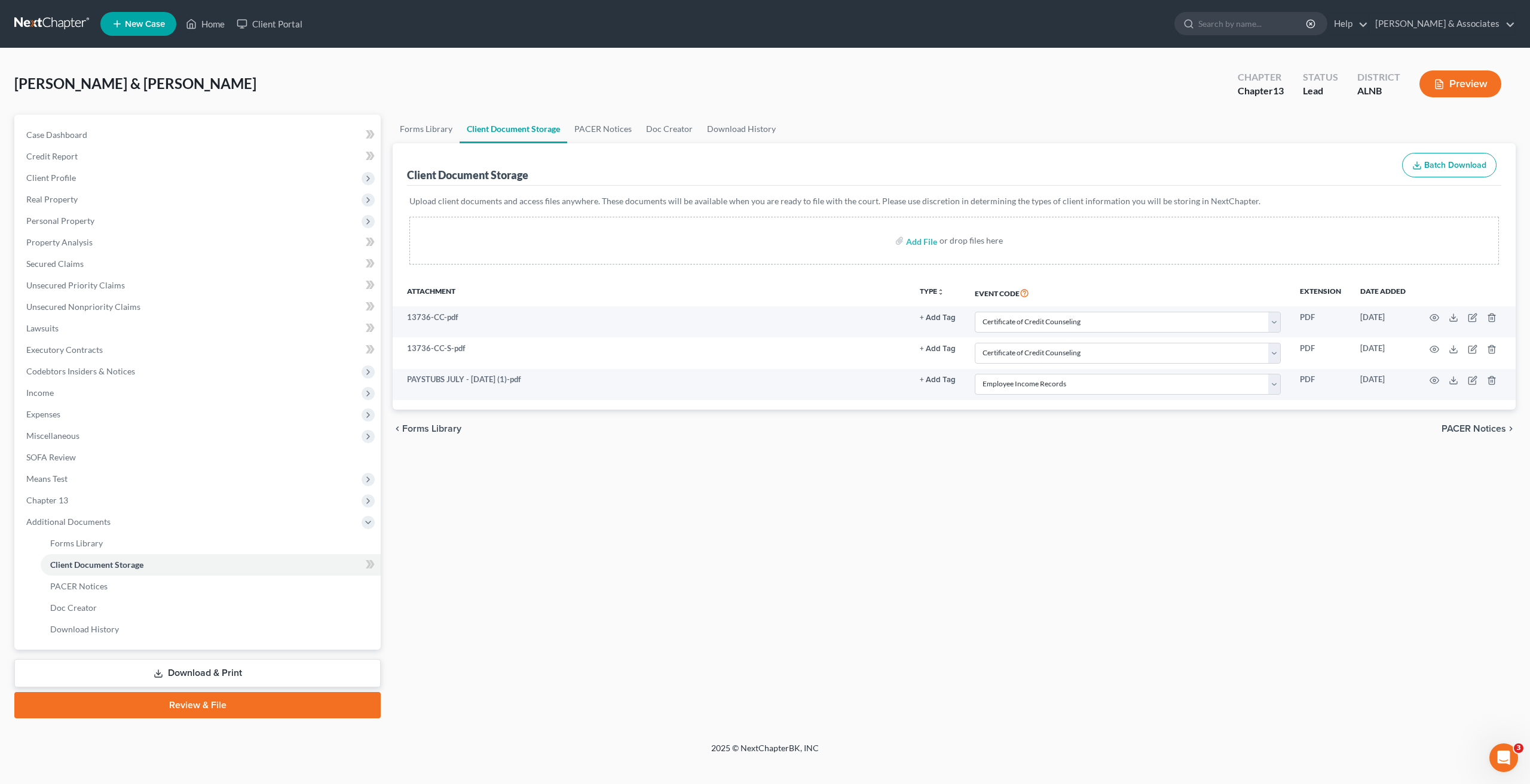
click at [1174, 518] on div "Forms Library Client Document Storage PACER Notices Doc Creator Download Histor…" at bounding box center [953, 417] width 1135 height 604
click at [114, 590] on link "PACER Notices" at bounding box center [211, 586] width 340 height 21
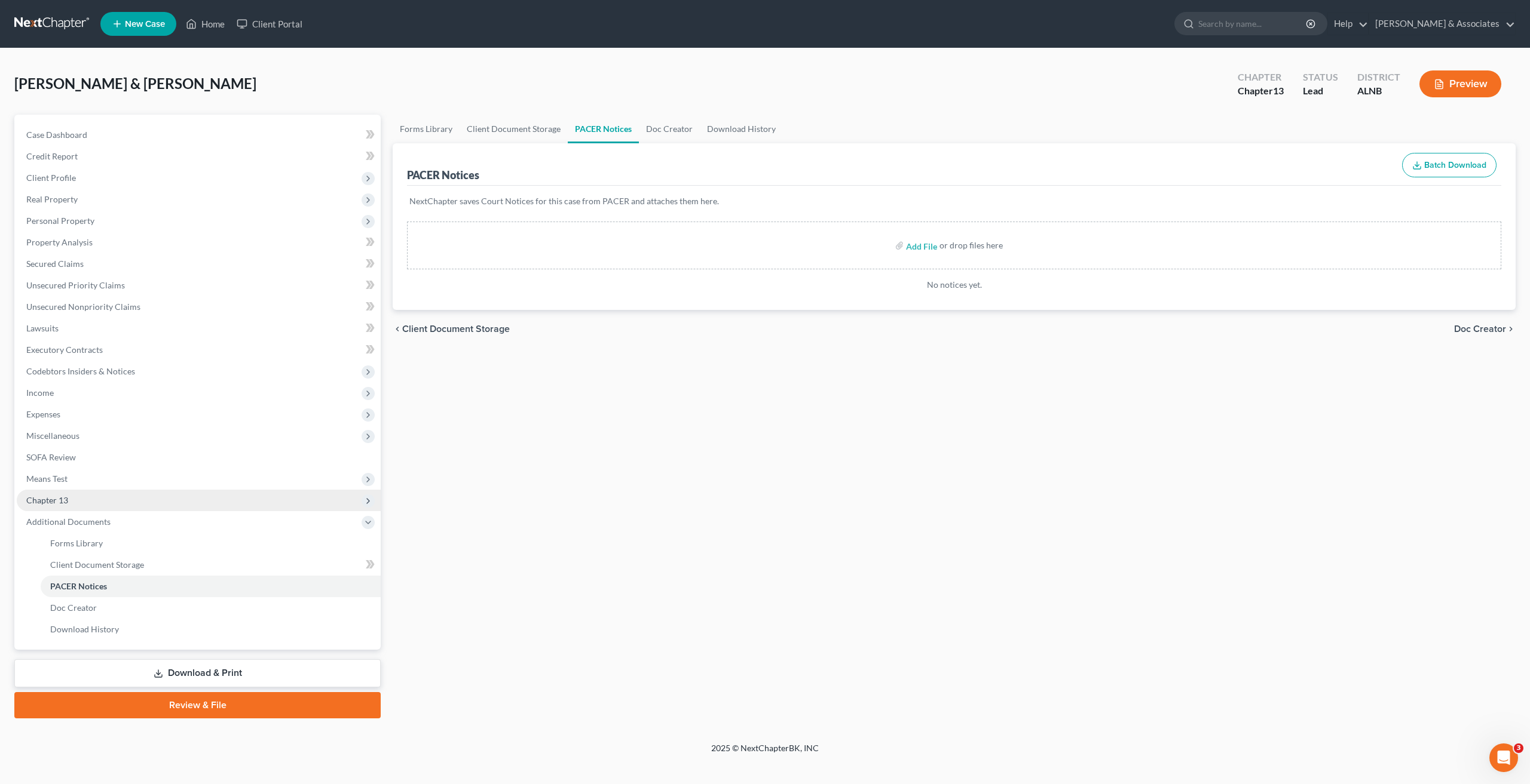
click at [59, 496] on span "Chapter 13" at bounding box center [46, 500] width 42 height 11
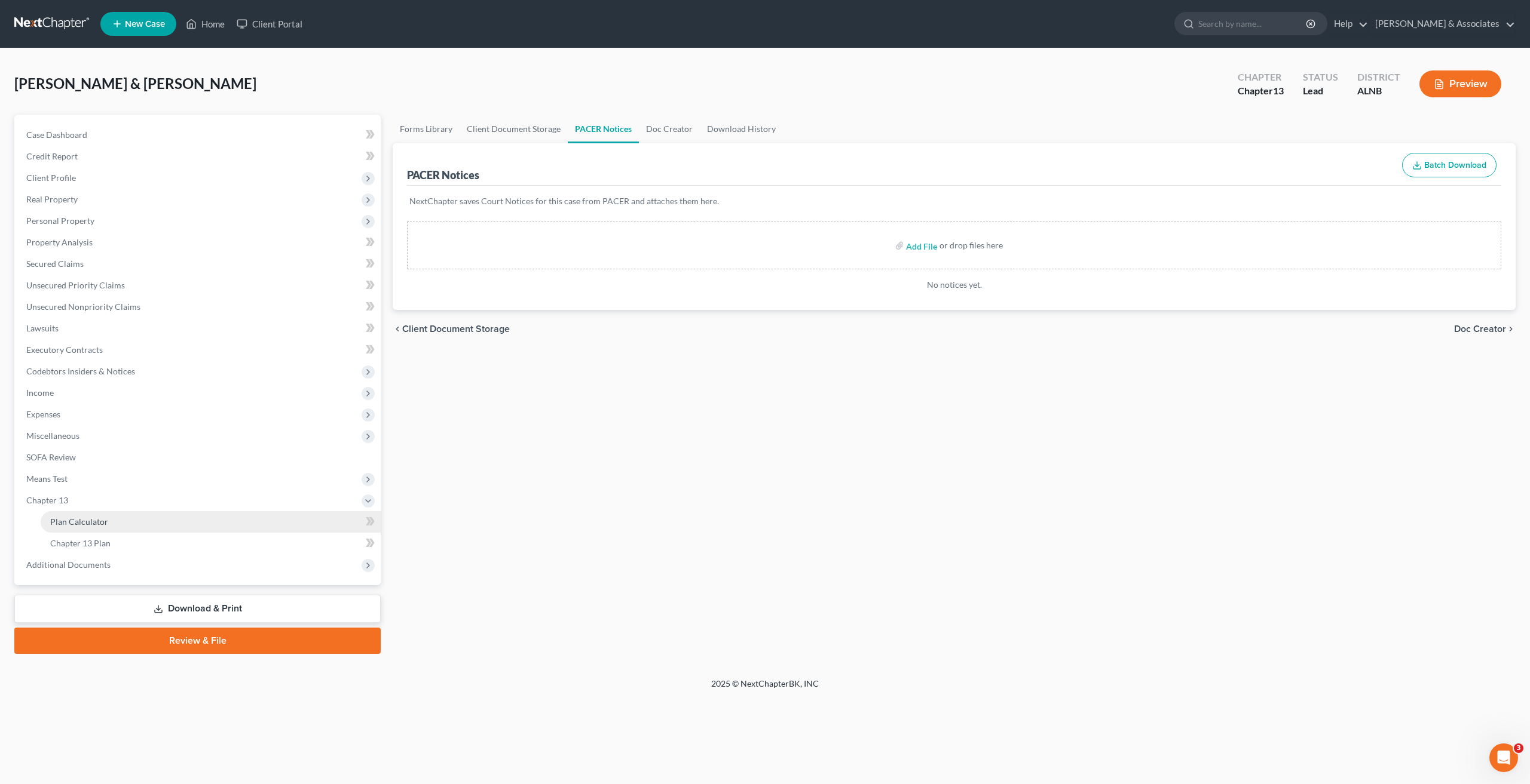
click at [111, 521] on link "Plan Calculator" at bounding box center [211, 522] width 340 height 21
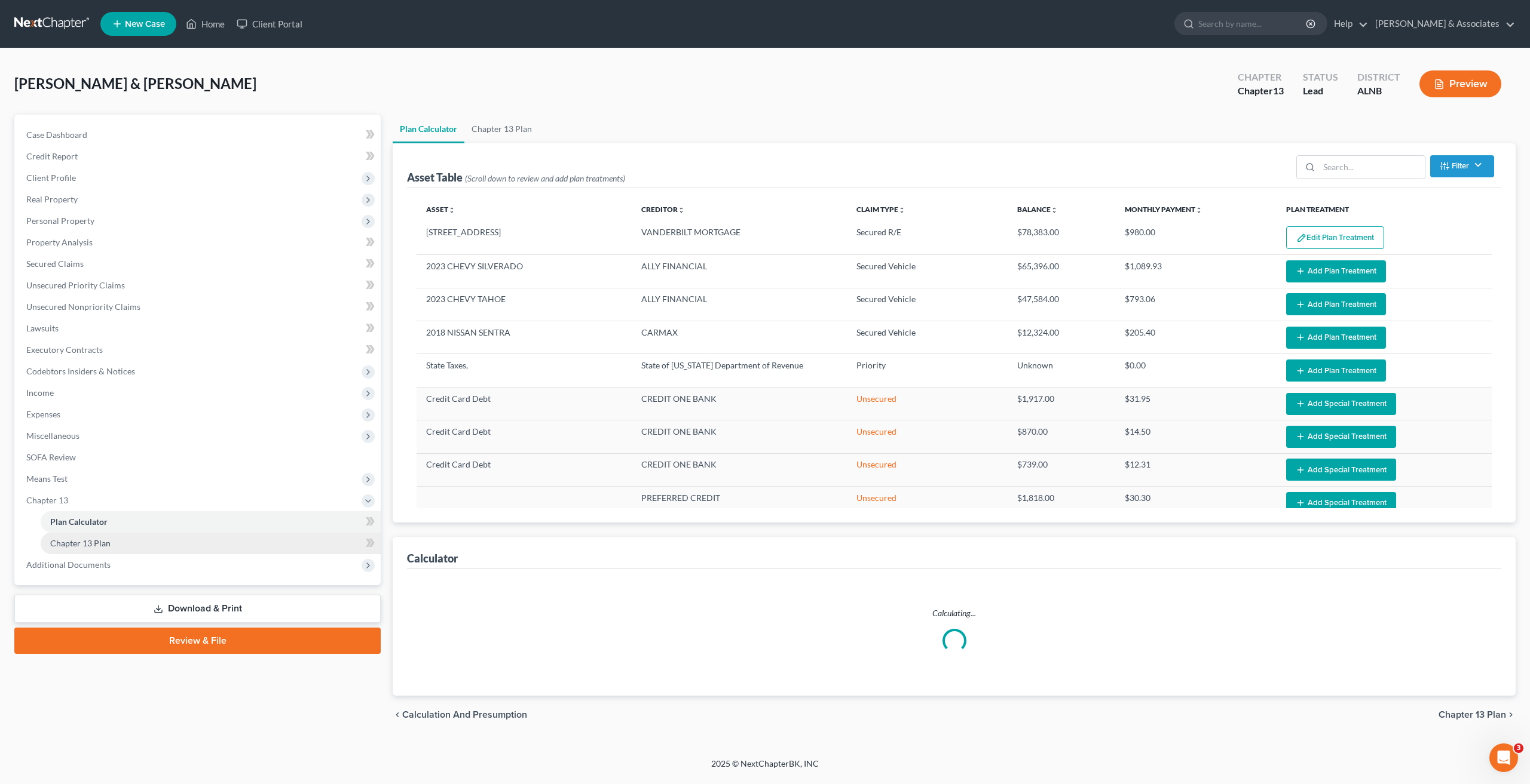
click at [114, 547] on link "Chapter 13 Plan" at bounding box center [211, 544] width 340 height 21
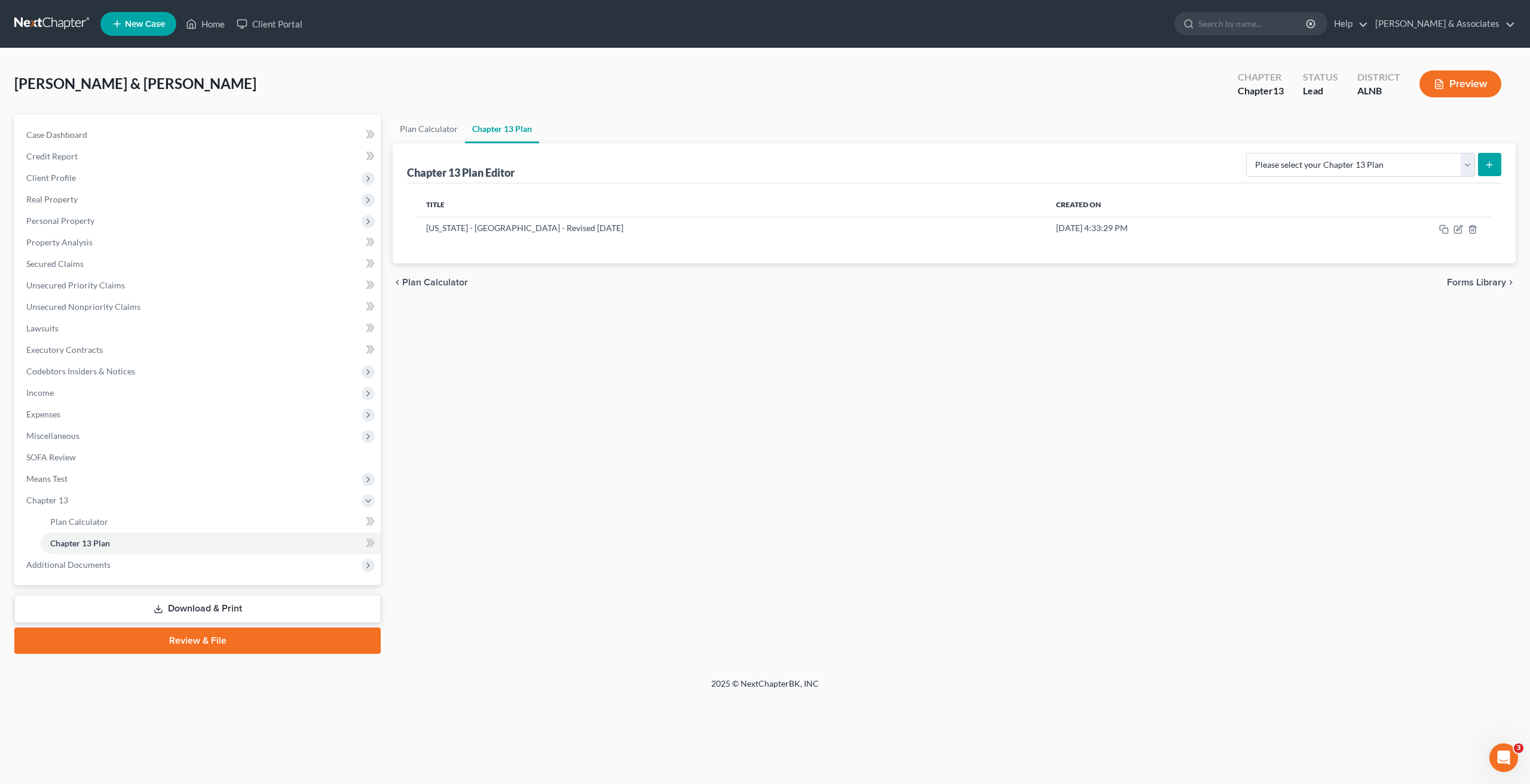
click at [1122, 490] on div "Plan Calculator Chapter 13 Plan Chapter 13 Plan Editor Please select your Chapt…" at bounding box center [953, 384] width 1135 height 540
drag, startPoint x: 713, startPoint y: 432, endPoint x: 683, endPoint y: 426, distance: 30.6
click at [712, 432] on div "Plan Calculator Chapter 13 Plan Chapter 13 Plan Editor Please select your Chapt…" at bounding box center [953, 384] width 1135 height 540
